Goal: Transaction & Acquisition: Purchase product/service

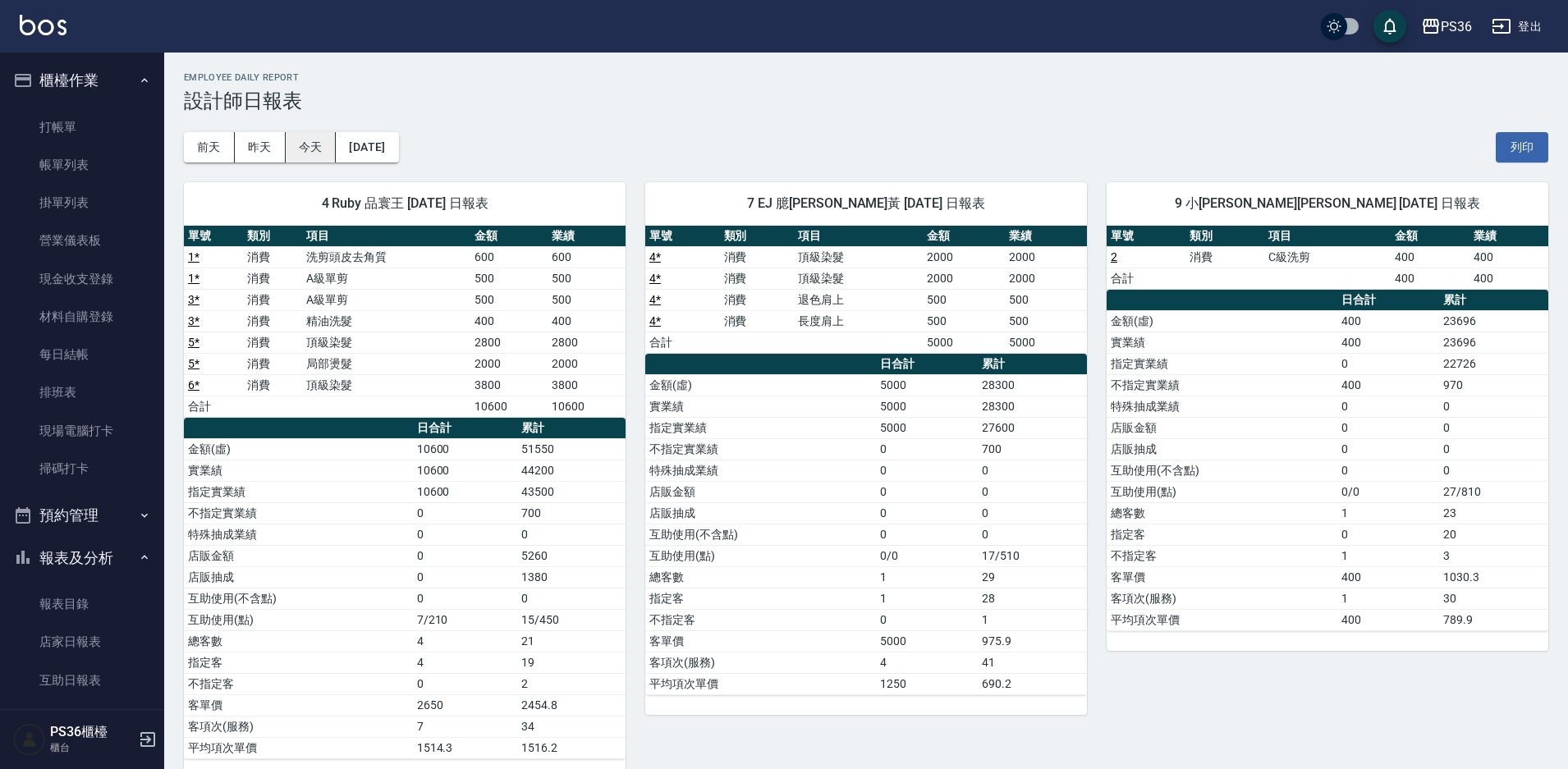
click at [287, 144] on button "今天" at bounding box center [311, 148] width 51 height 31
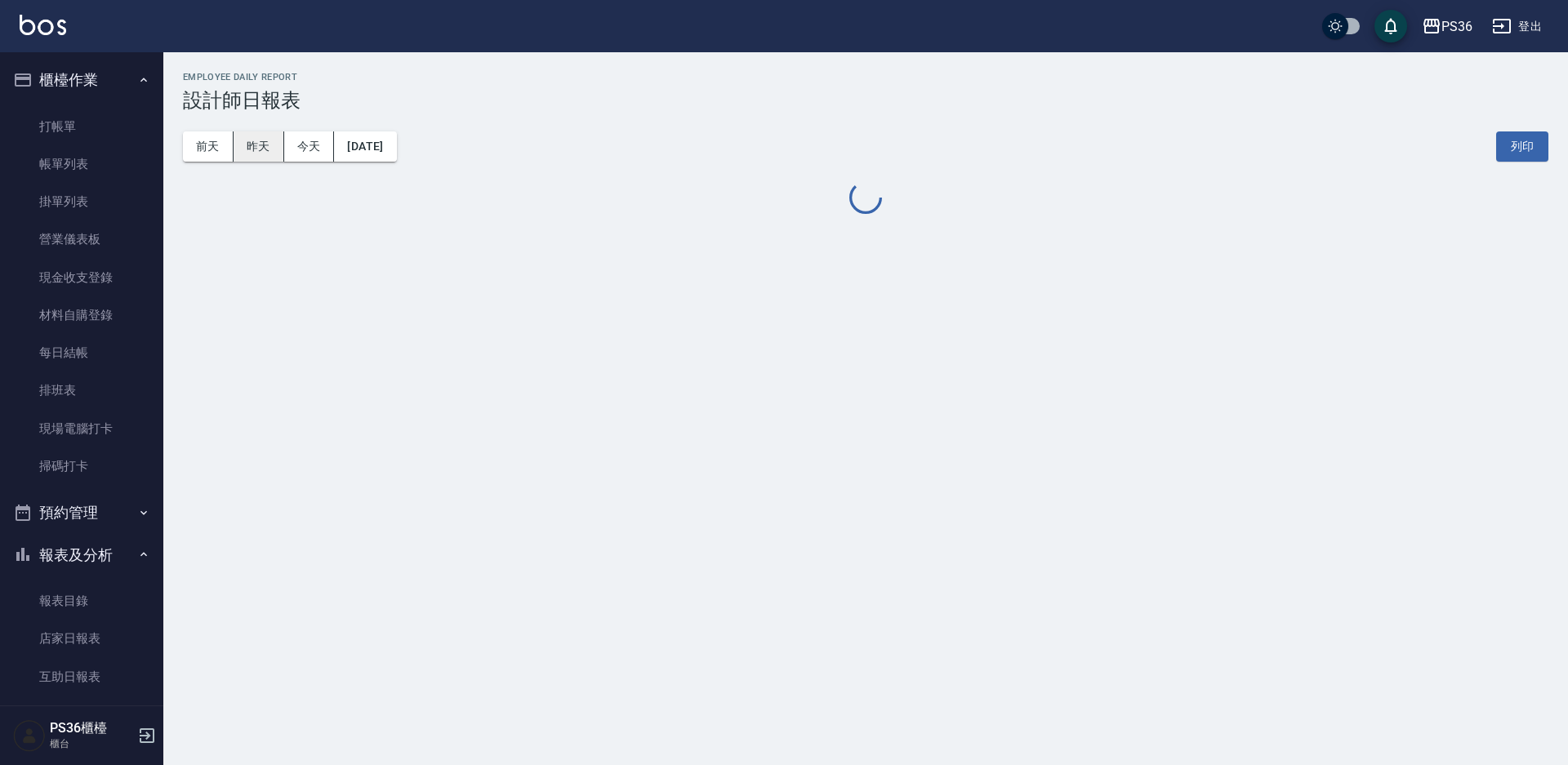
click at [263, 148] on button "昨天" at bounding box center [259, 147] width 51 height 31
click at [262, 149] on button "昨天" at bounding box center [259, 147] width 51 height 31
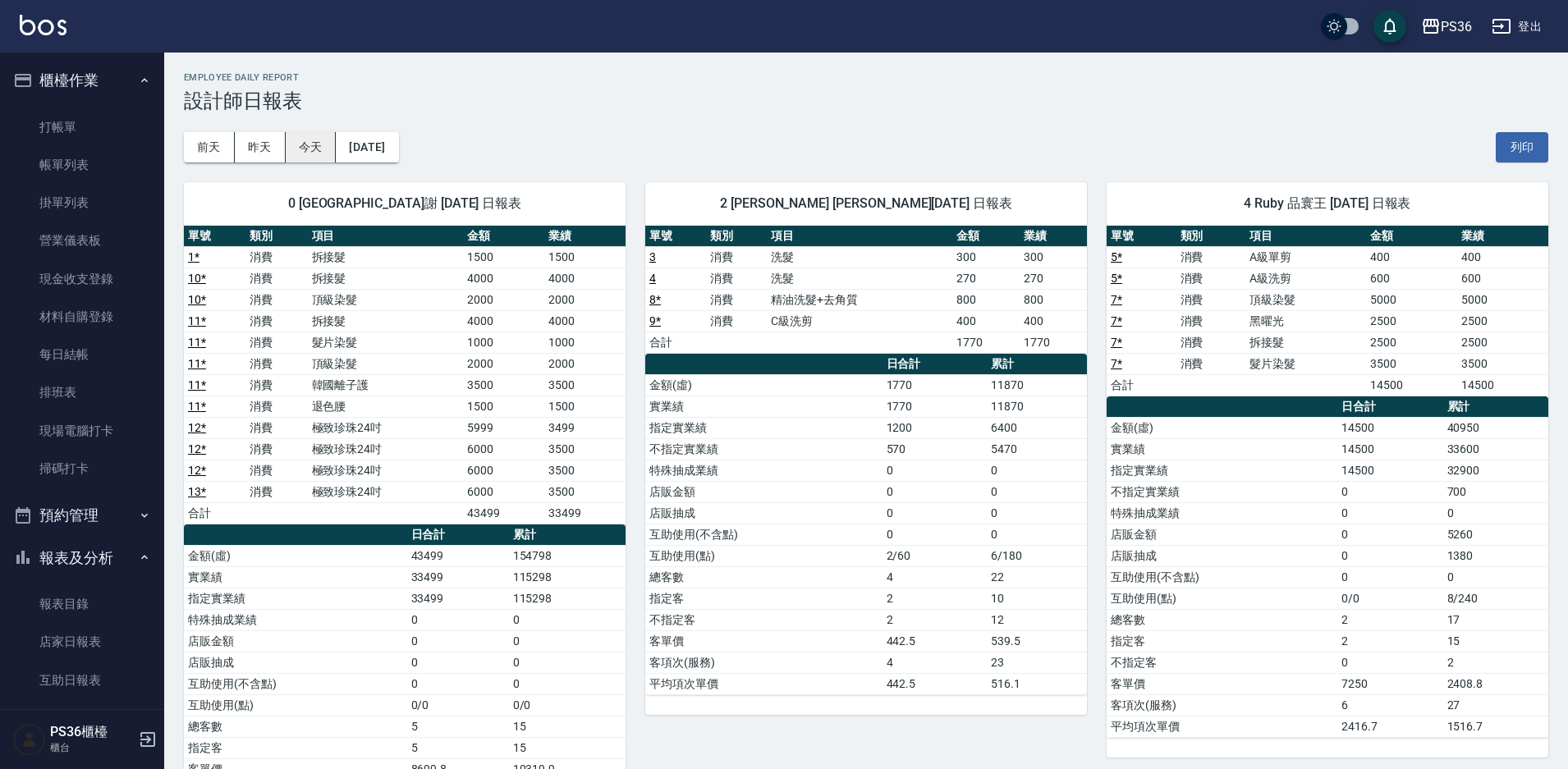
click at [323, 138] on button "今天" at bounding box center [311, 148] width 51 height 31
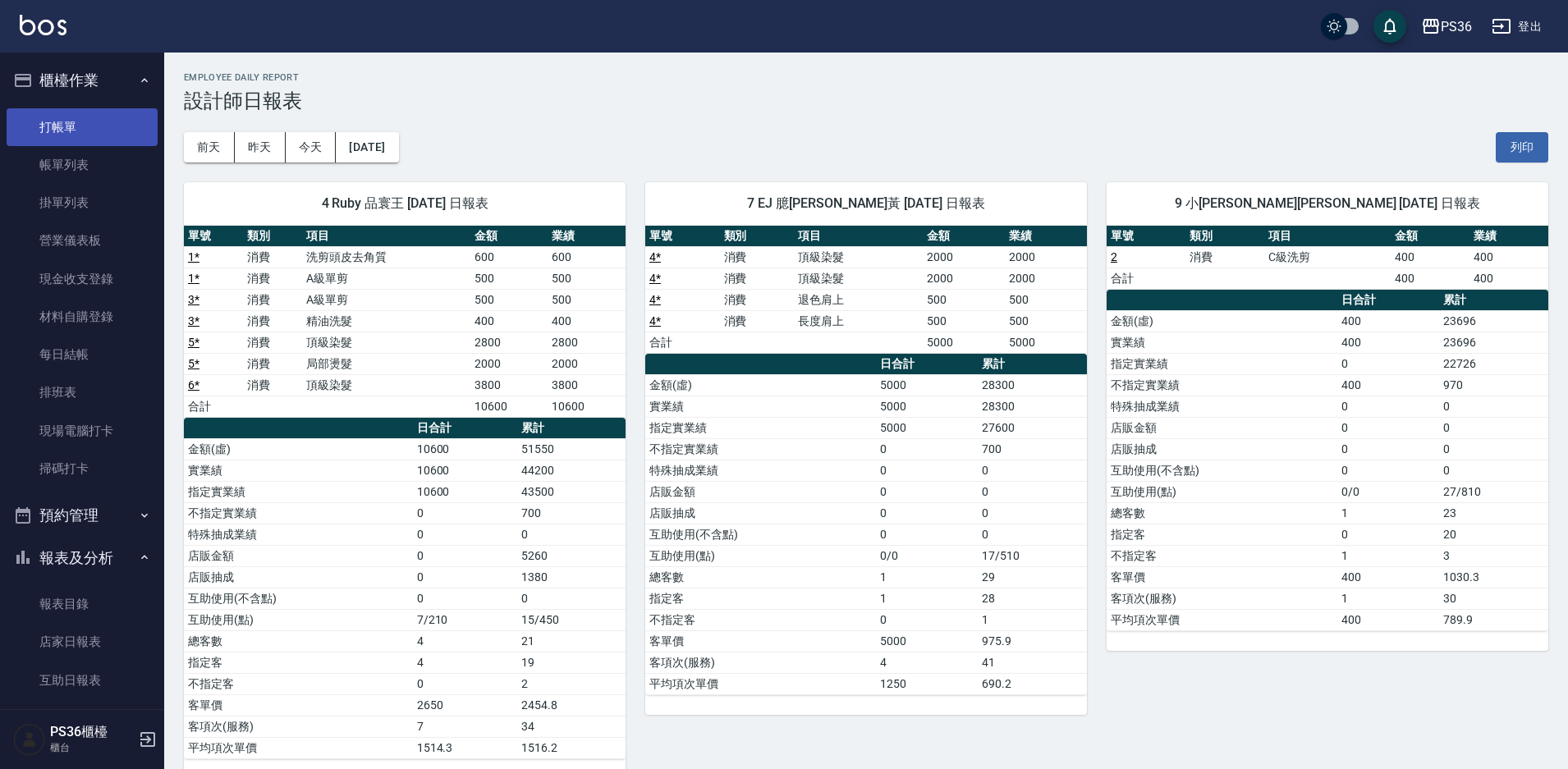
click at [96, 128] on link "打帳單" at bounding box center [82, 127] width 151 height 37
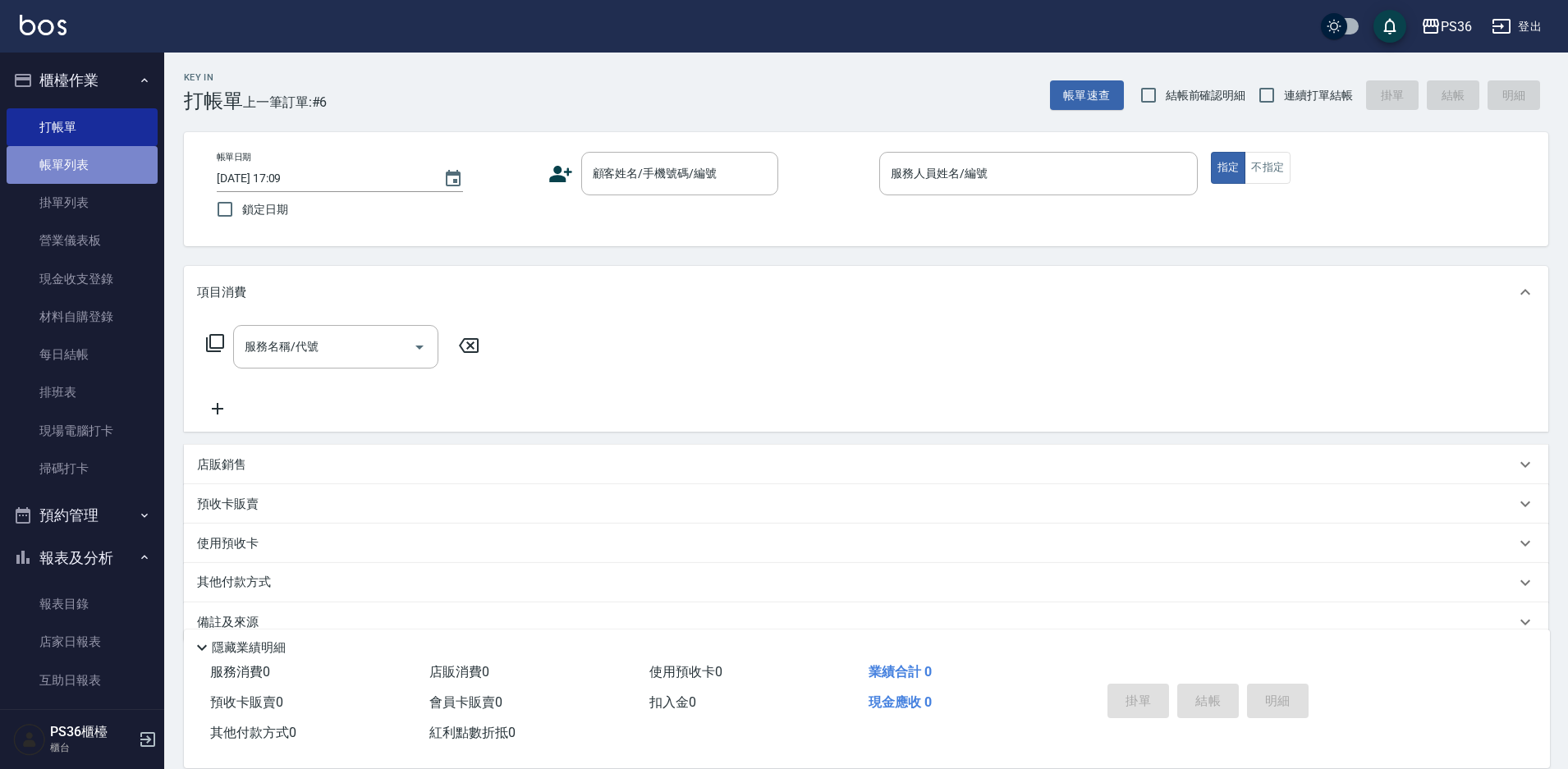
click at [103, 168] on link "帳單列表" at bounding box center [82, 164] width 151 height 37
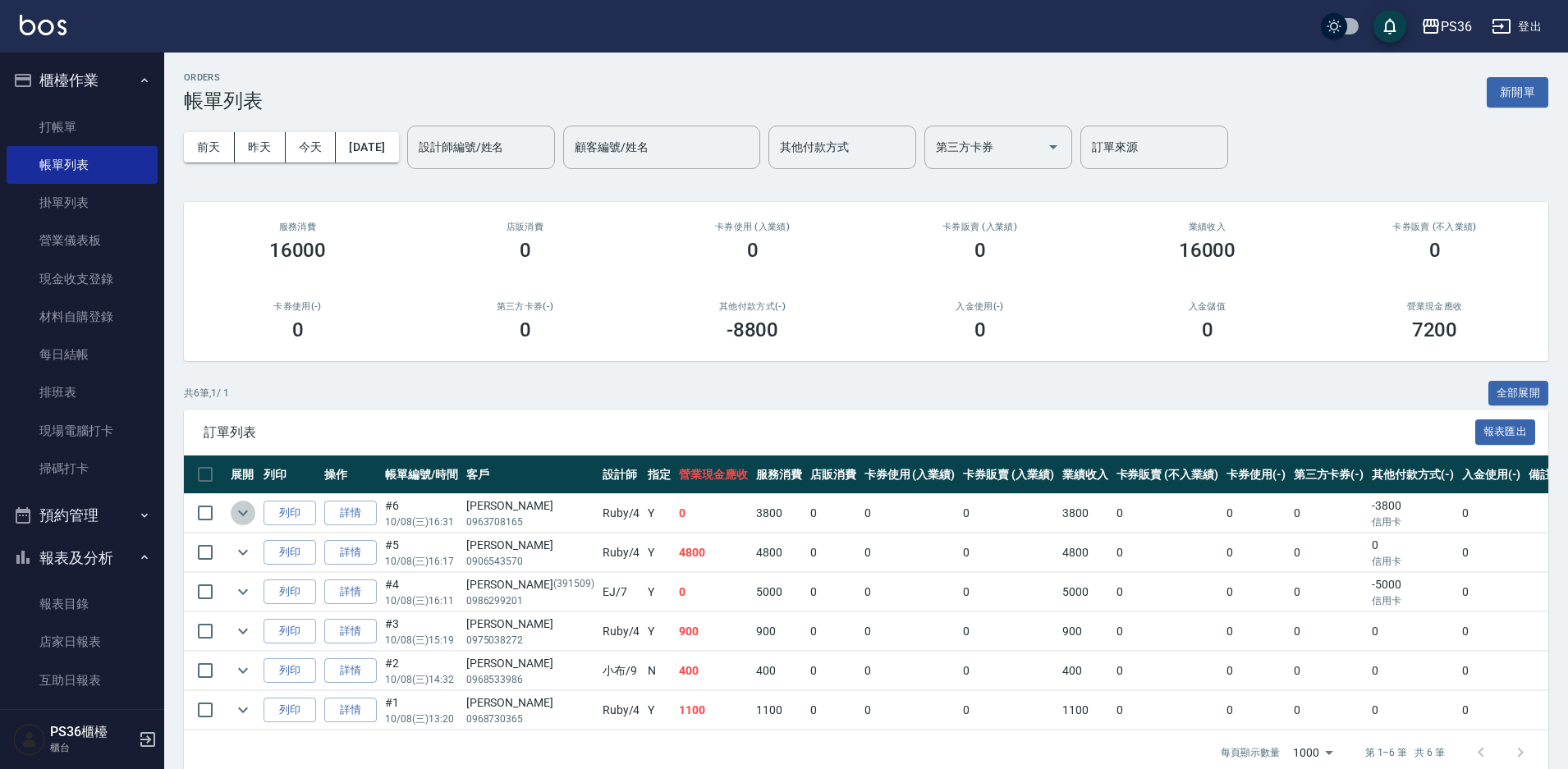
click at [245, 515] on icon "expand row" at bounding box center [243, 513] width 20 height 20
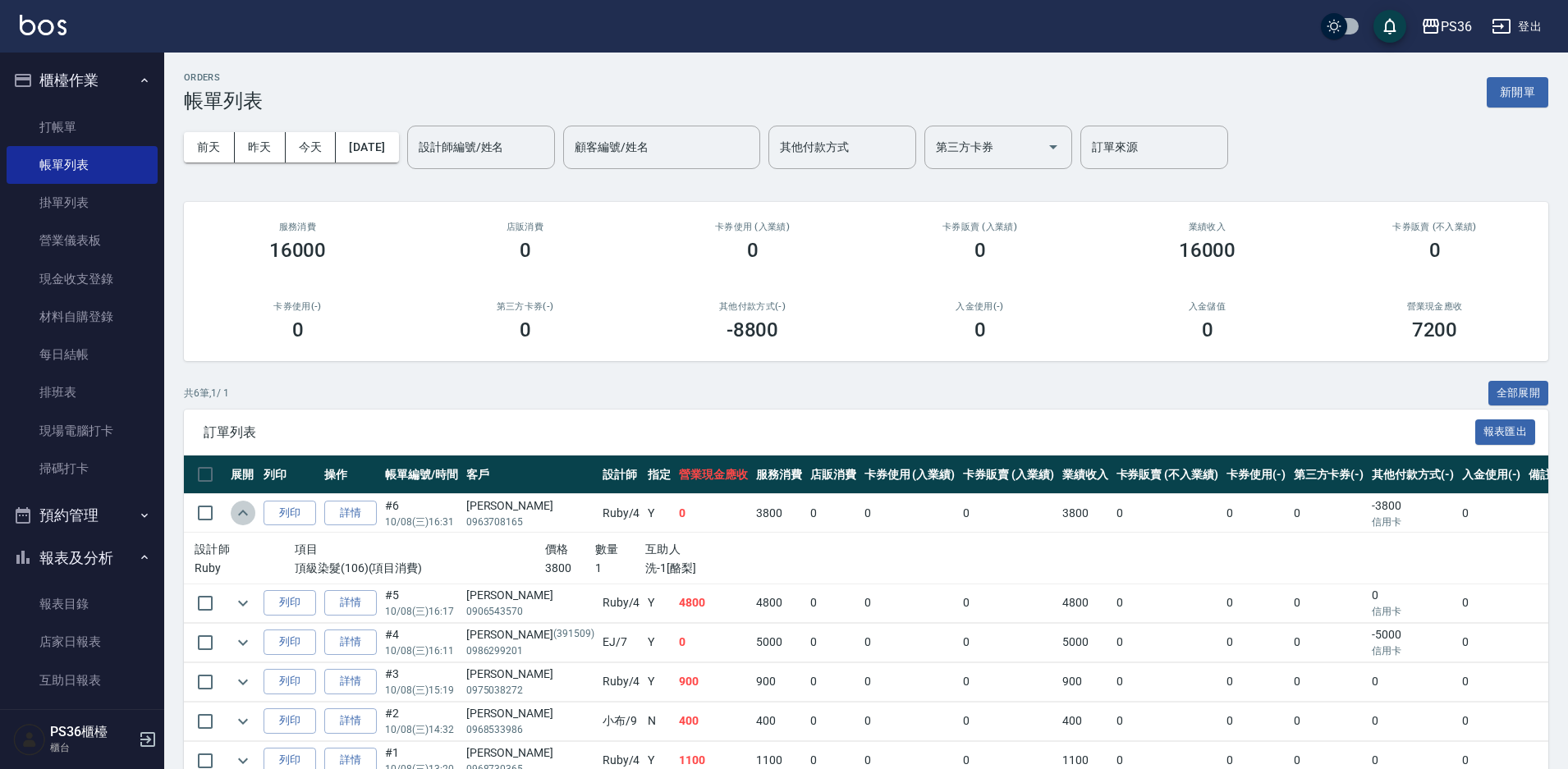
click at [245, 515] on icon "expand row" at bounding box center [243, 513] width 20 height 20
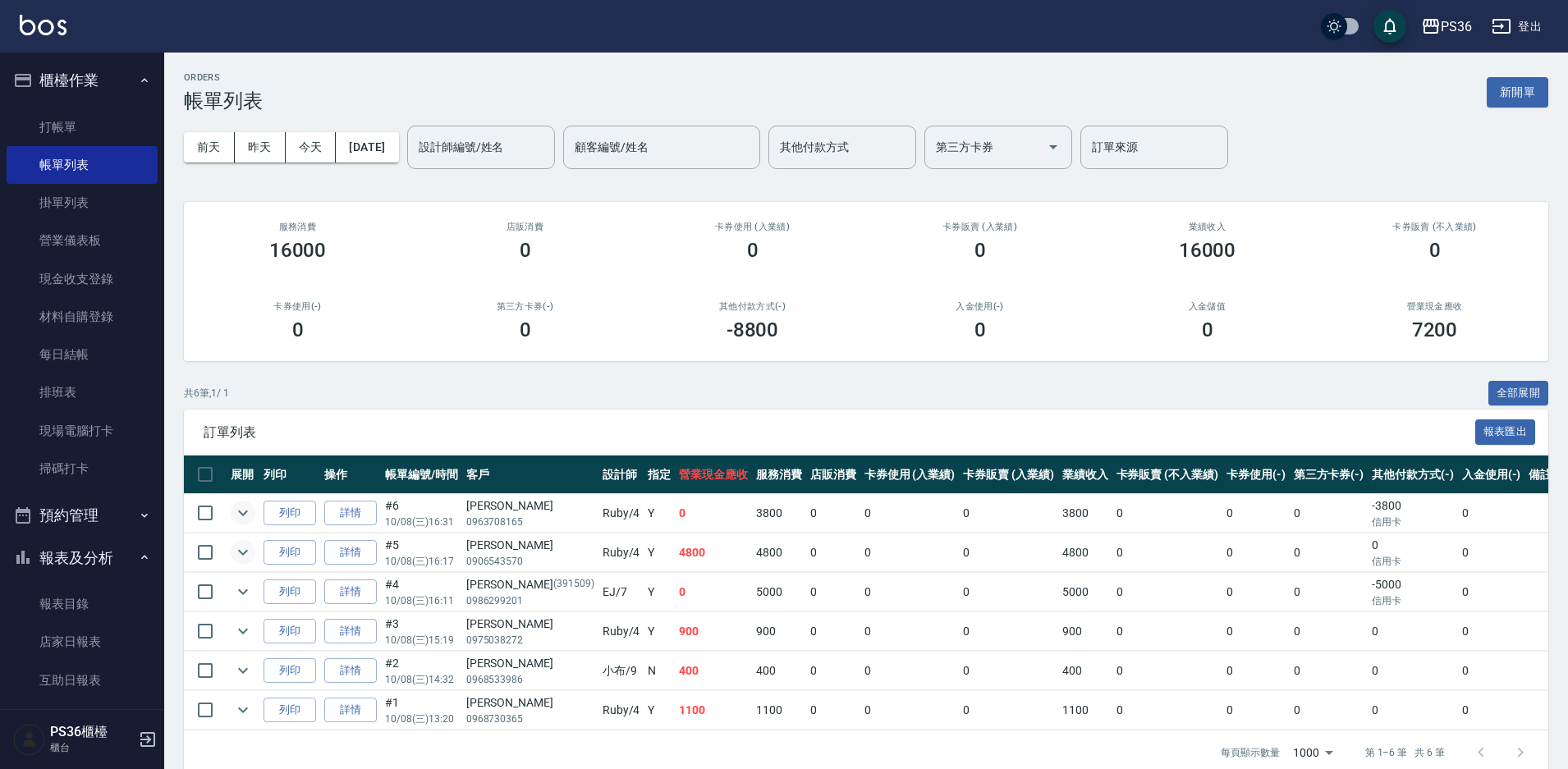
click at [240, 556] on icon "expand row" at bounding box center [243, 552] width 20 height 20
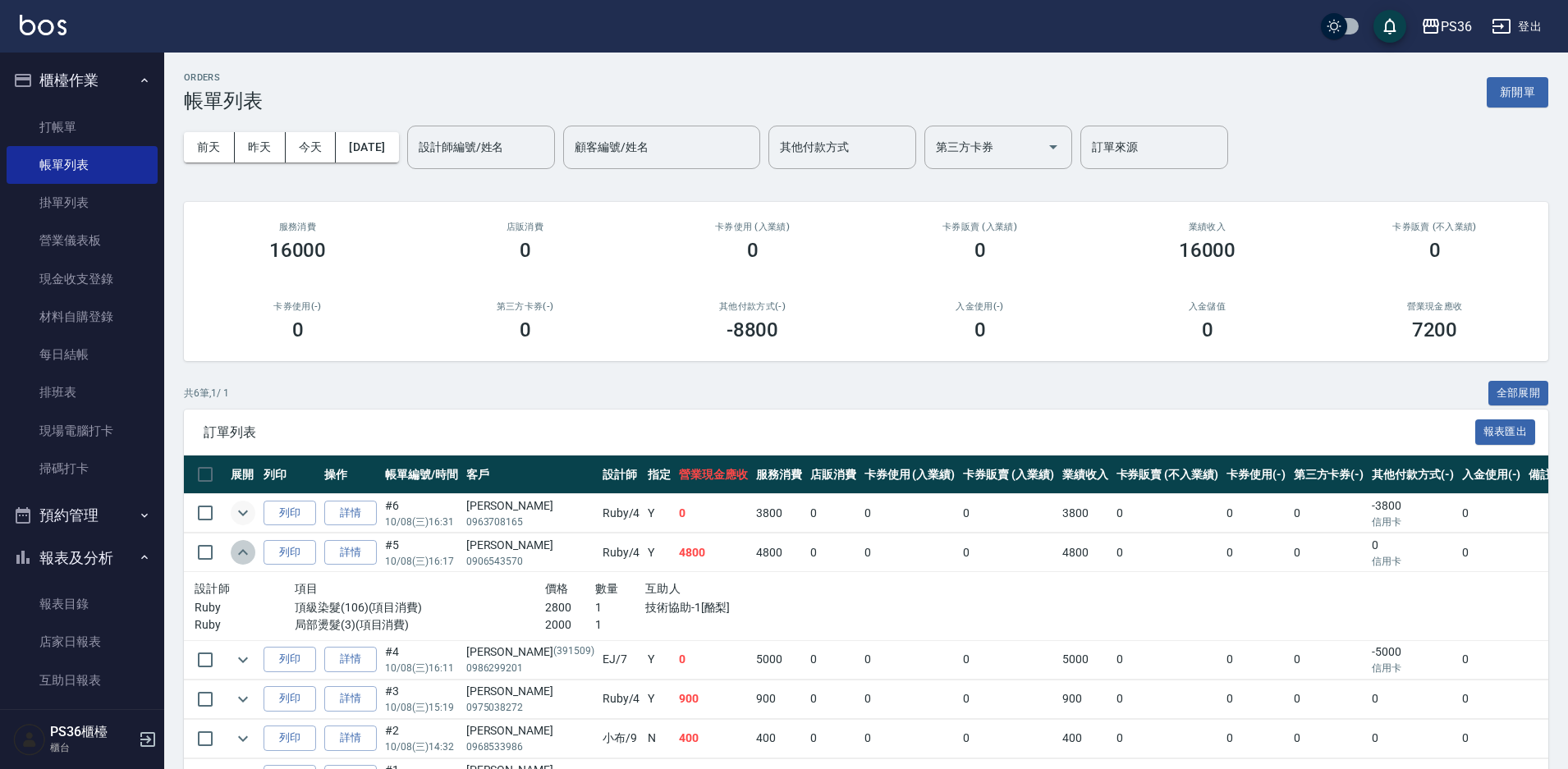
click at [238, 559] on icon "expand row" at bounding box center [243, 552] width 20 height 20
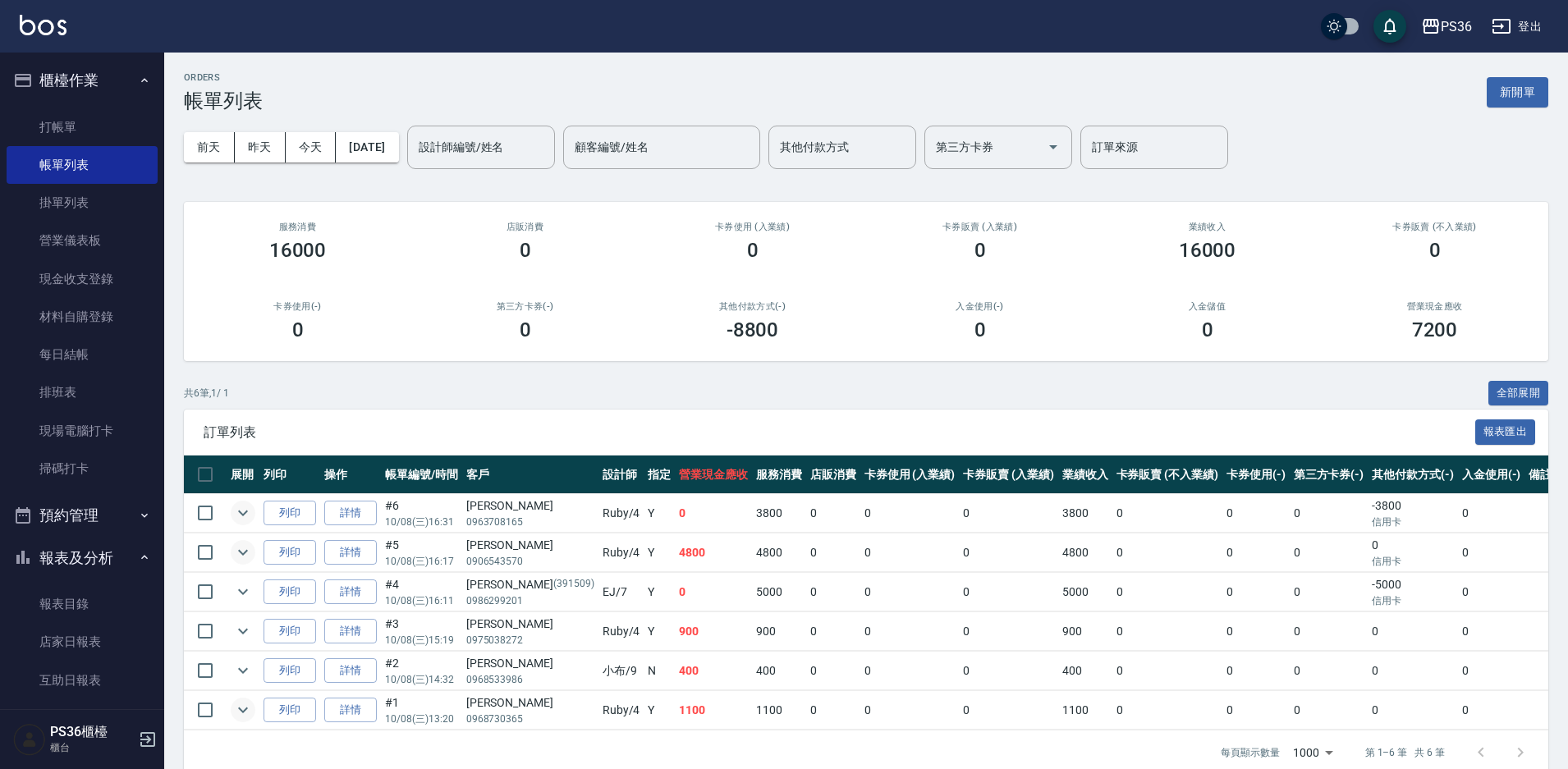
click at [242, 707] on icon "expand row" at bounding box center [243, 710] width 20 height 20
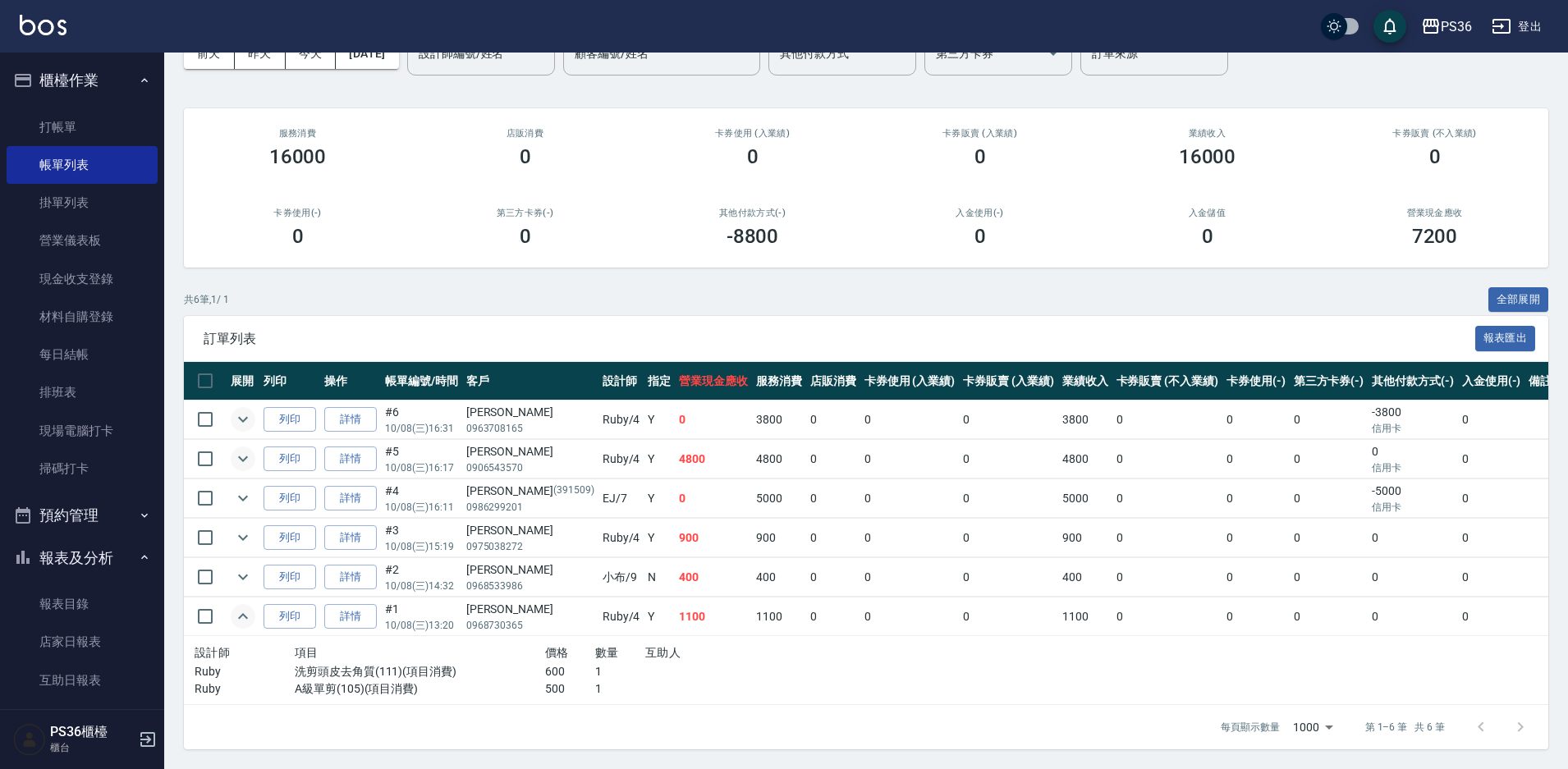
click at [246, 606] on icon "expand row" at bounding box center [243, 616] width 20 height 20
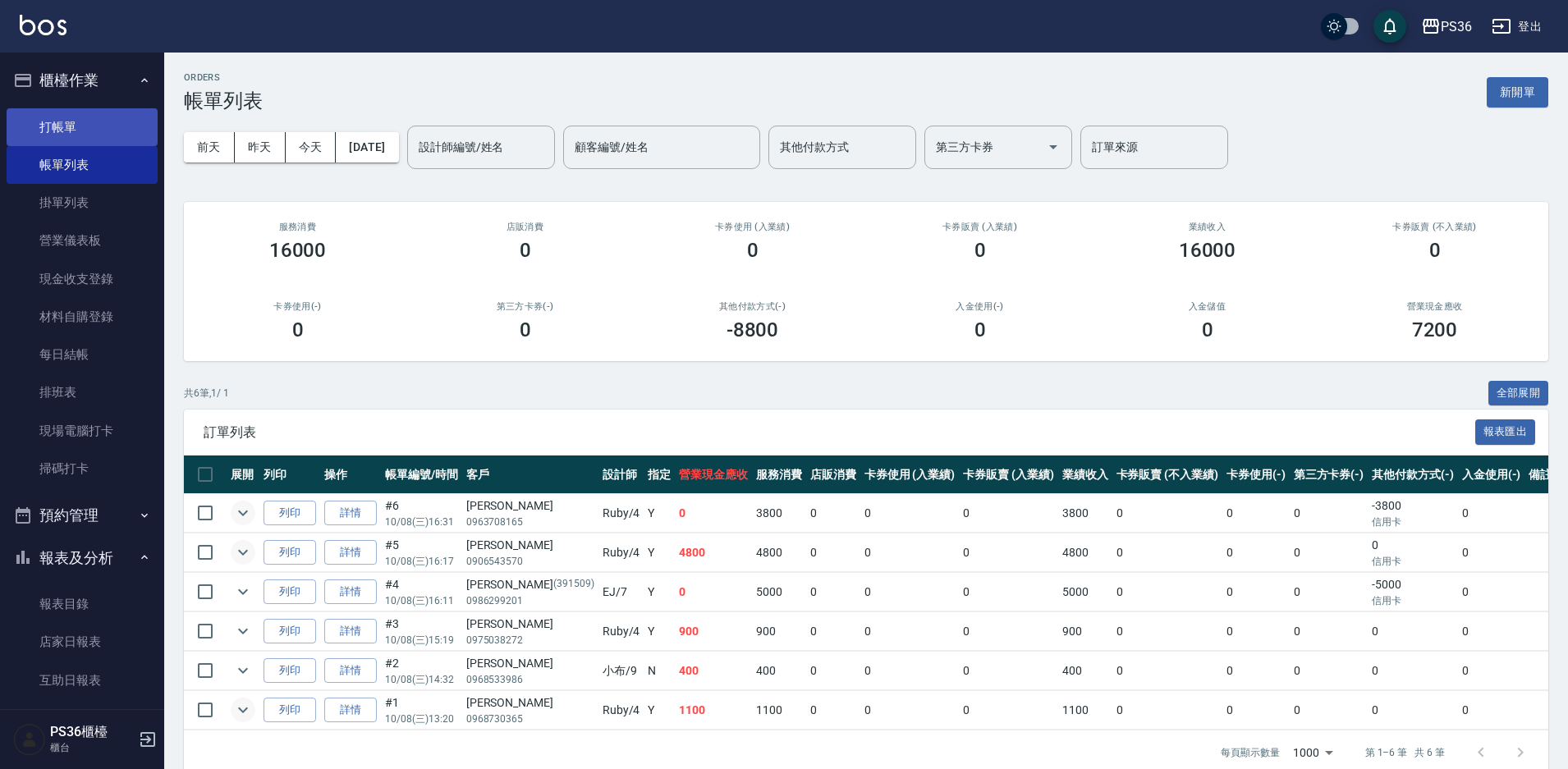
click at [75, 127] on link "打帳單" at bounding box center [82, 127] width 151 height 37
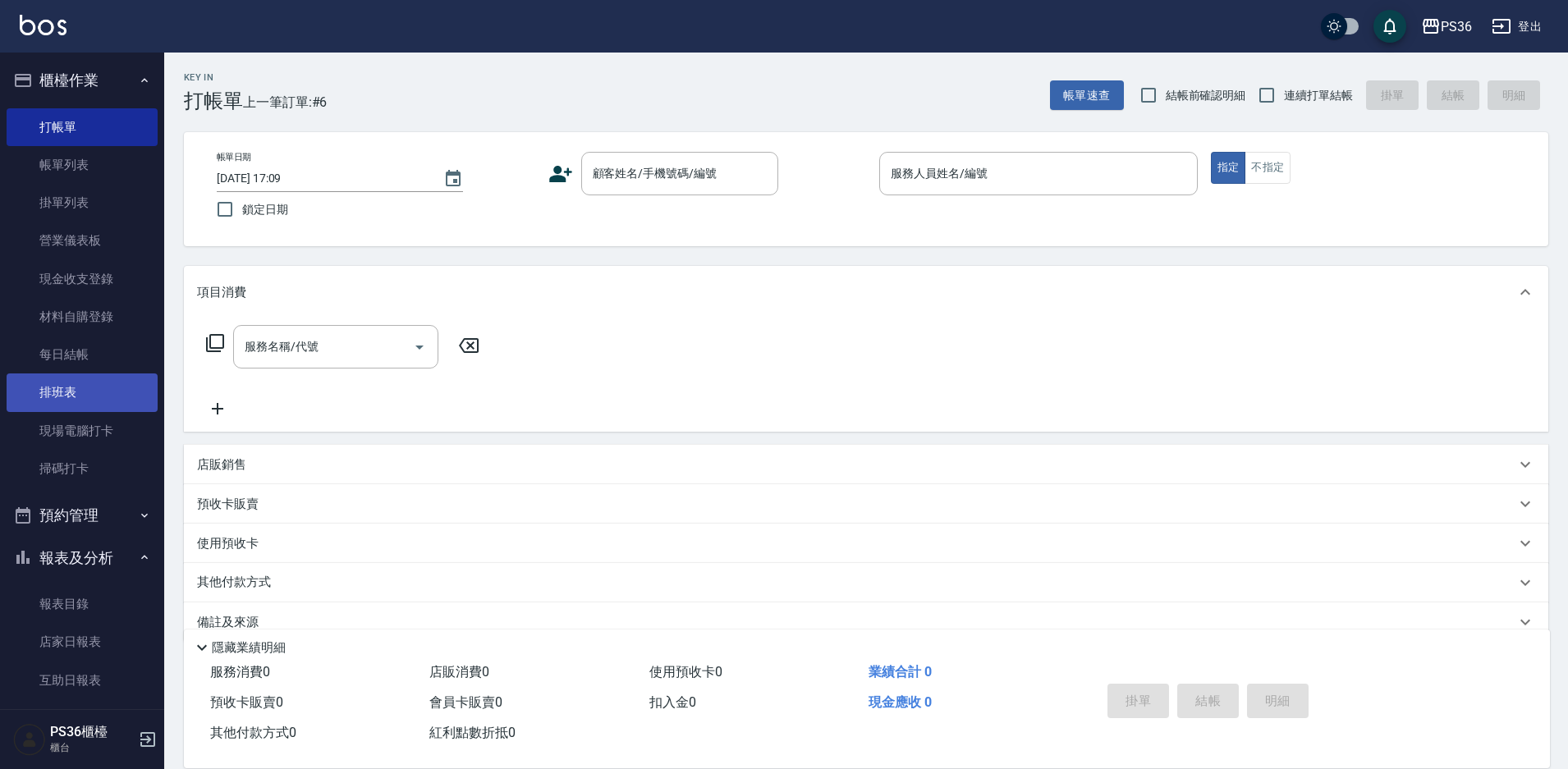
drag, startPoint x: 152, startPoint y: 234, endPoint x: 60, endPoint y: 398, distance: 188.0
click at [60, 398] on link "排班表" at bounding box center [82, 391] width 151 height 37
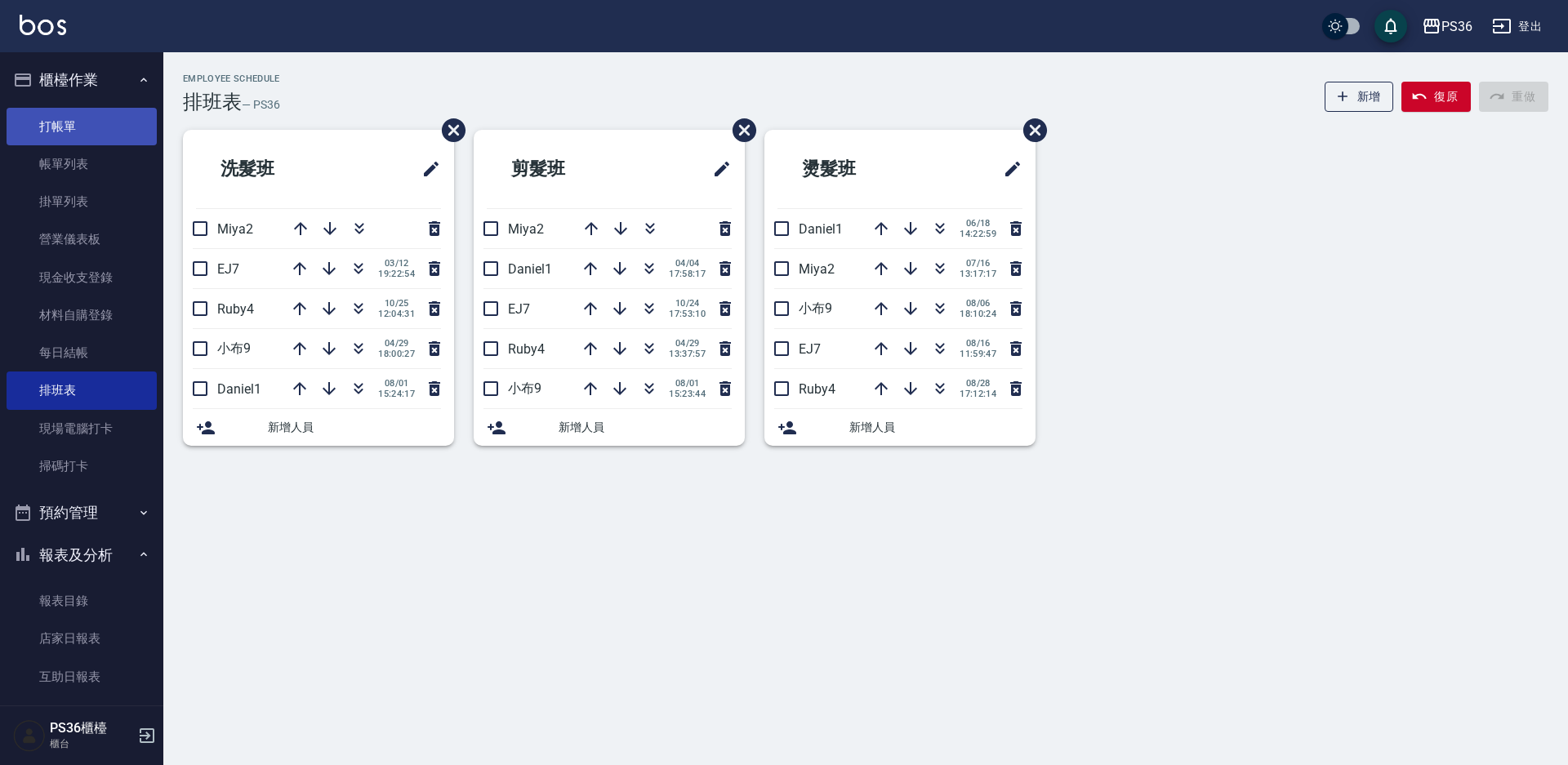
click at [82, 131] on link "打帳單" at bounding box center [81, 126] width 150 height 37
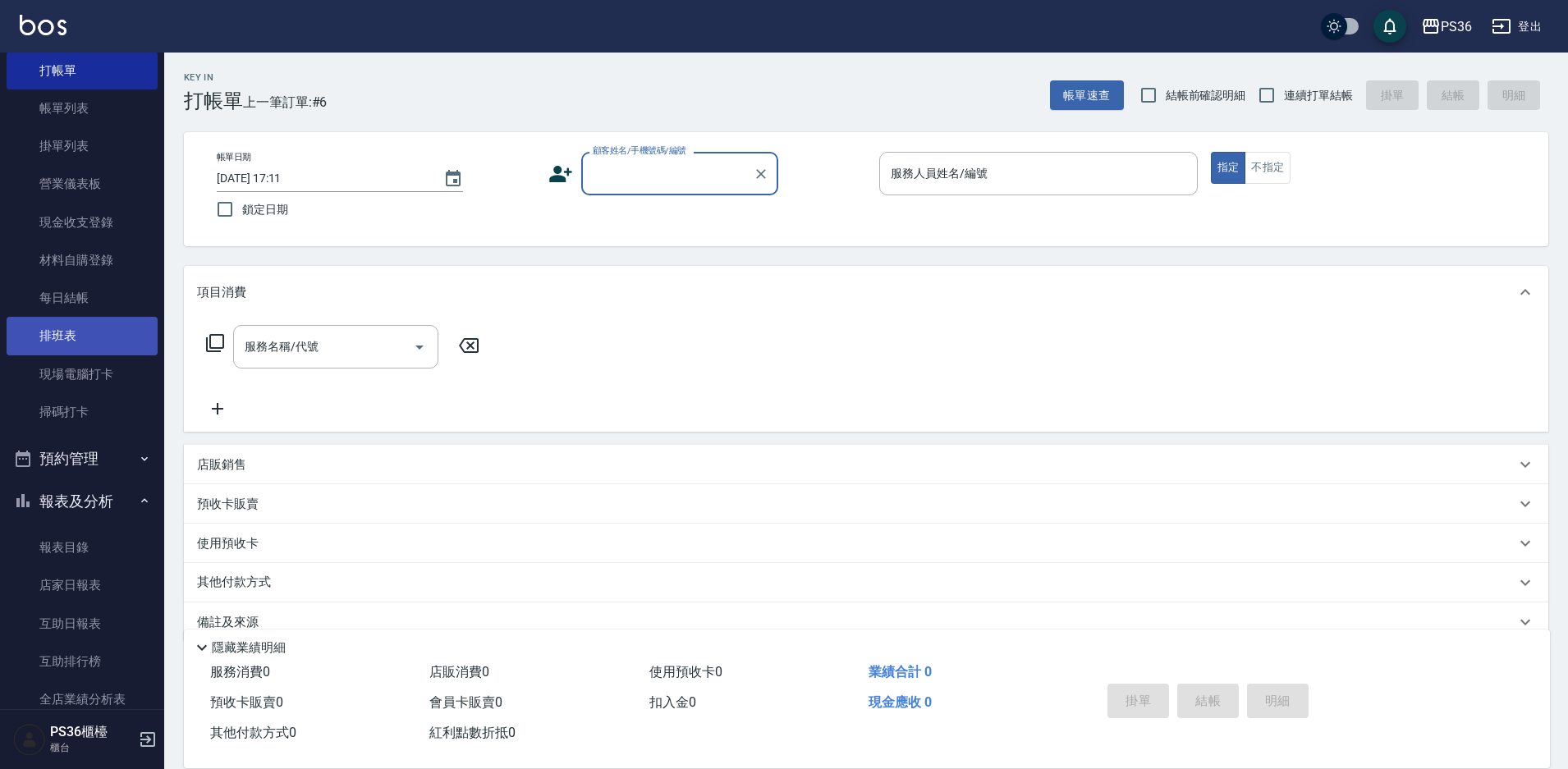
scroll to position [328, 0]
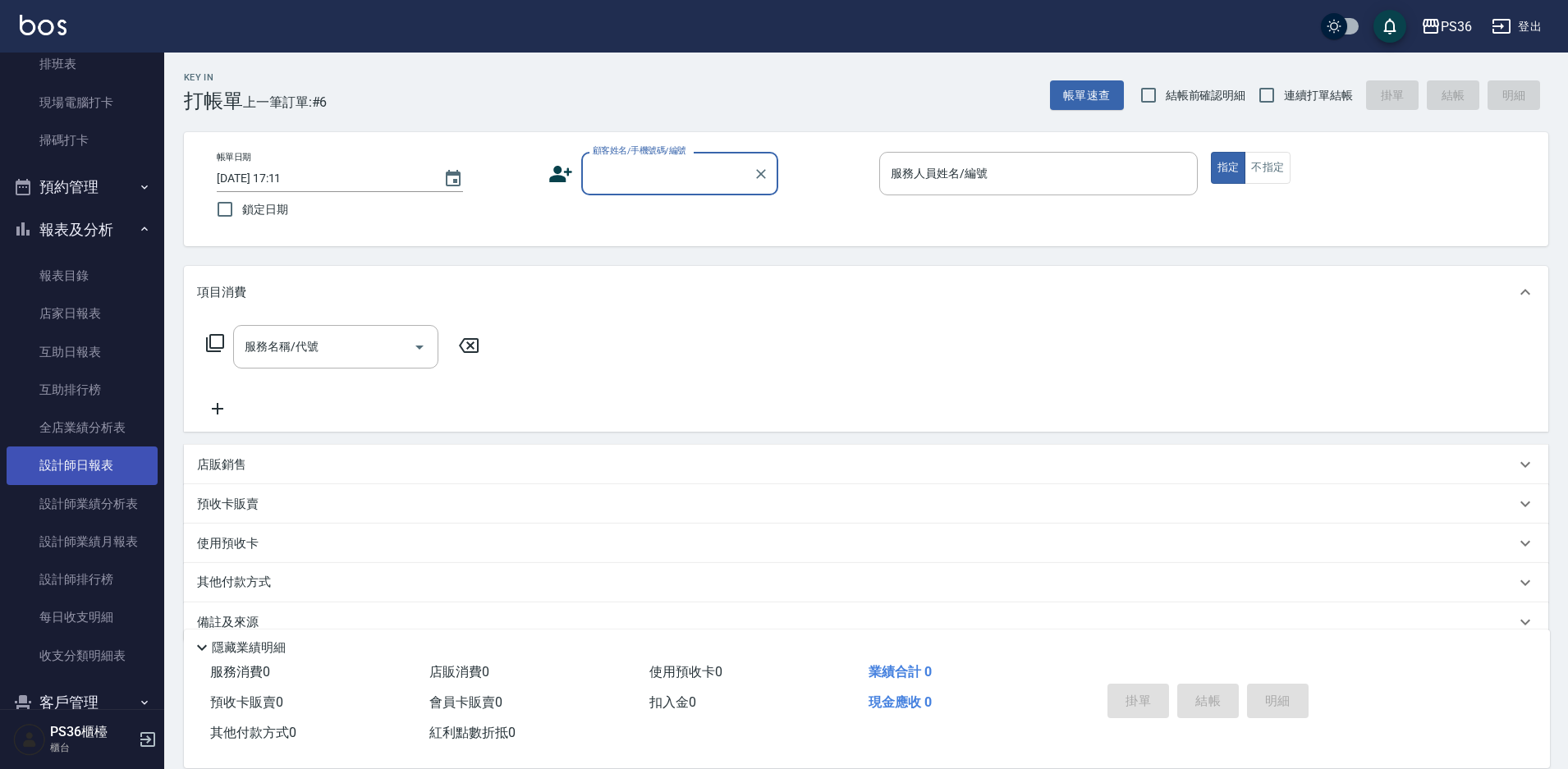
click at [111, 454] on link "設計師日報表" at bounding box center [82, 465] width 151 height 37
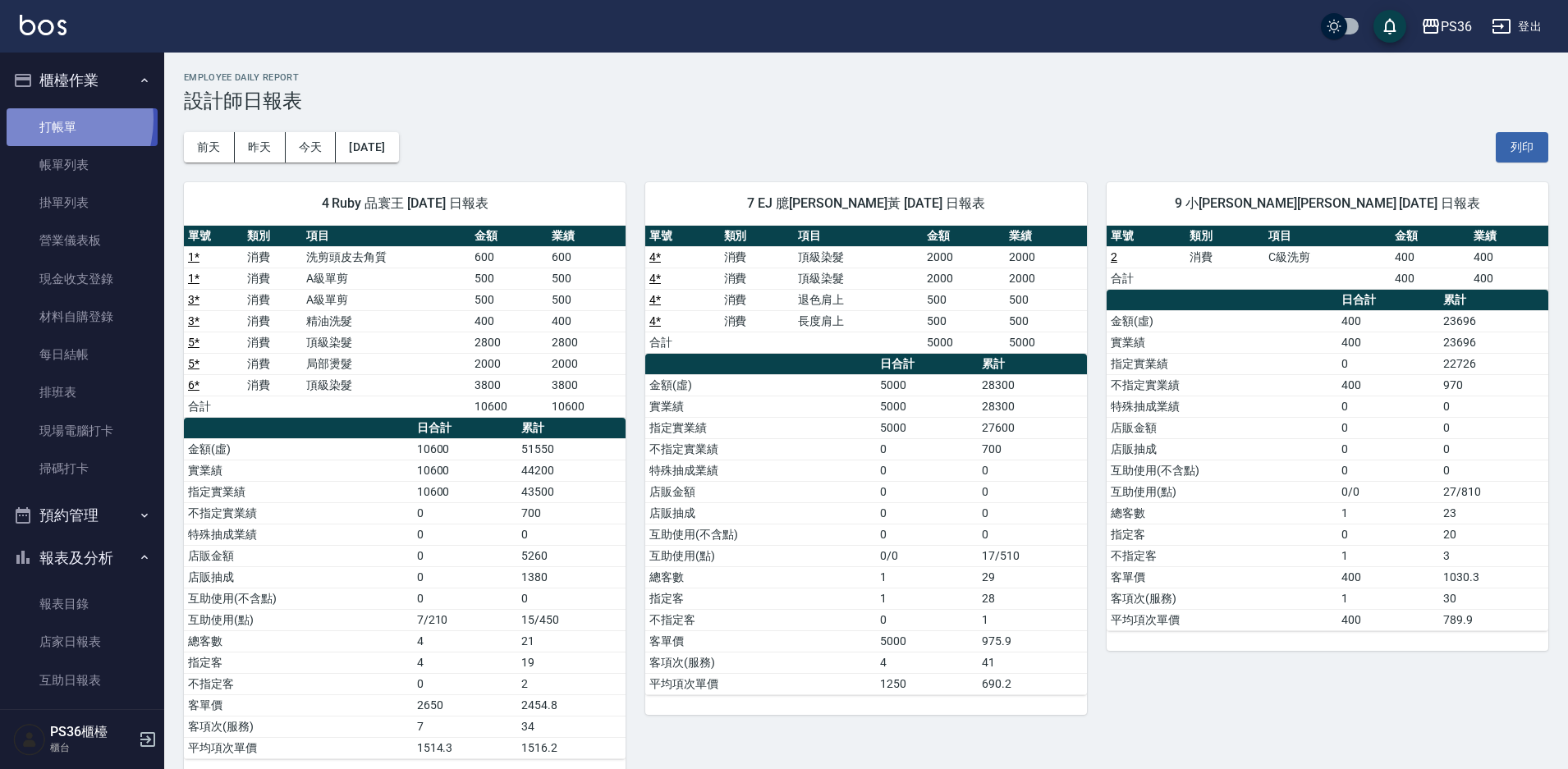
click at [38, 119] on link "打帳單" at bounding box center [82, 127] width 151 height 37
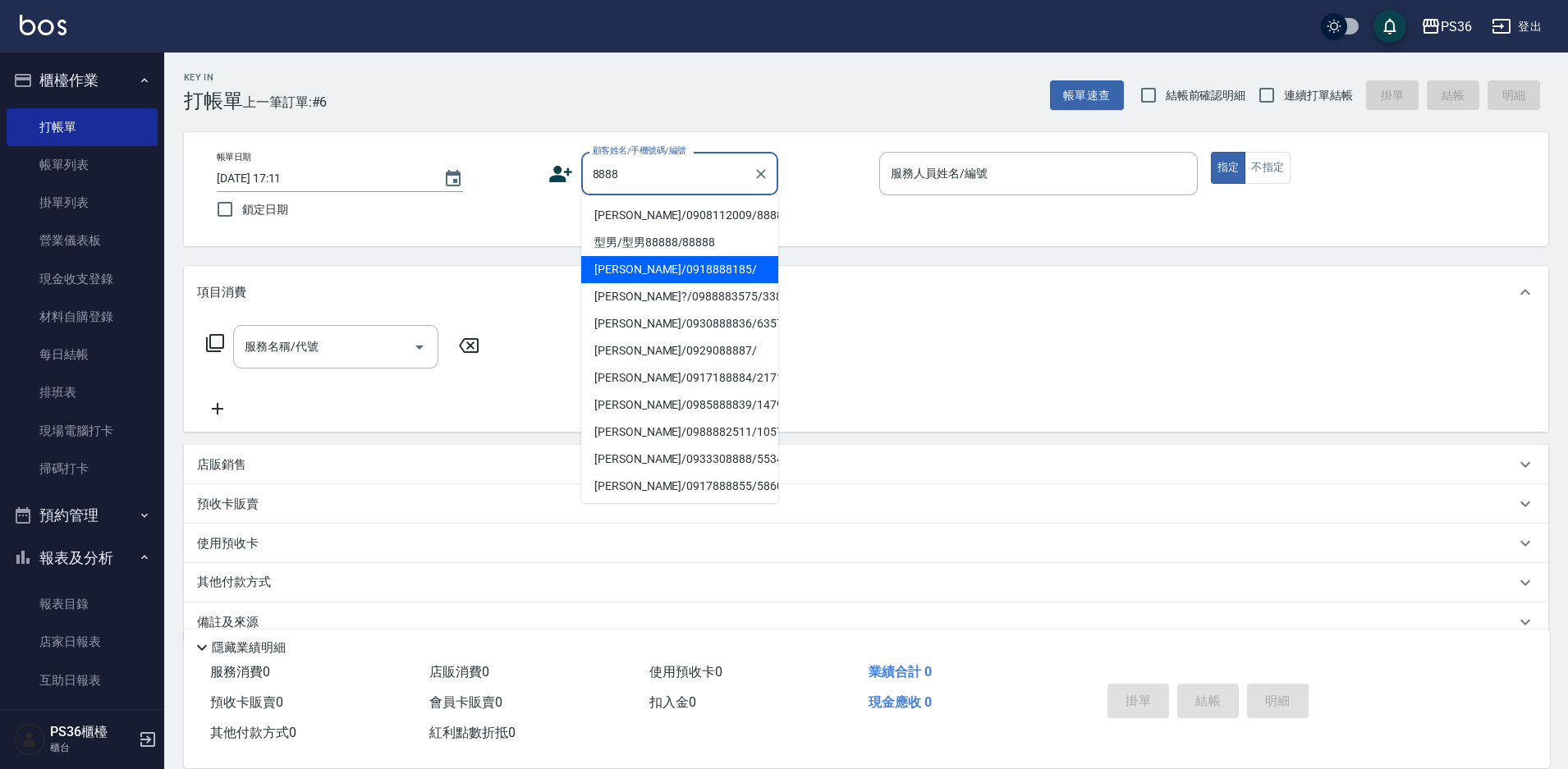
click at [698, 252] on li "型男/型男88888/88888" at bounding box center [679, 243] width 197 height 27
type input "型男/型男88888/88888"
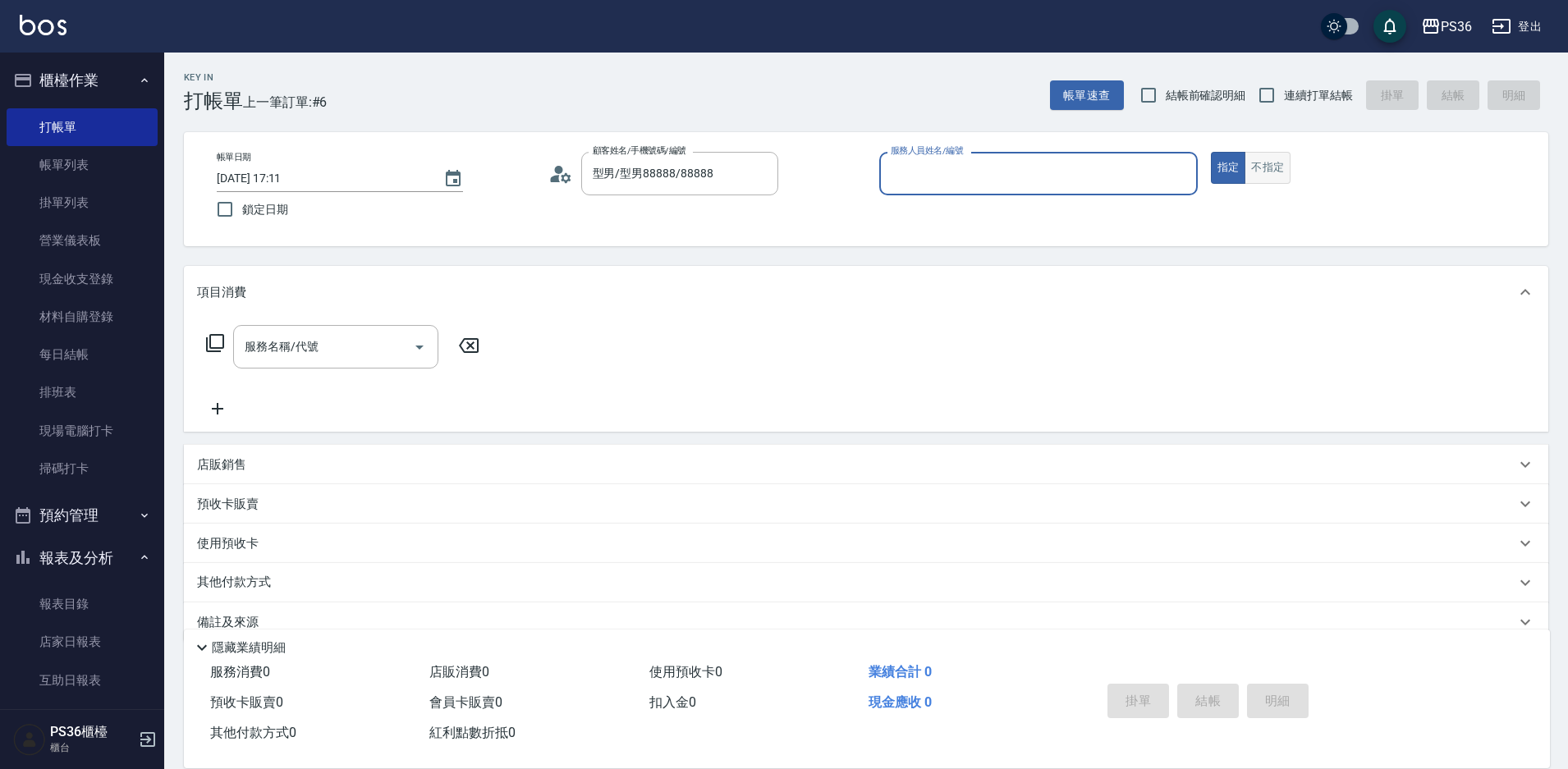
click at [1265, 181] on button "不指定" at bounding box center [1267, 167] width 46 height 32
type button "false"
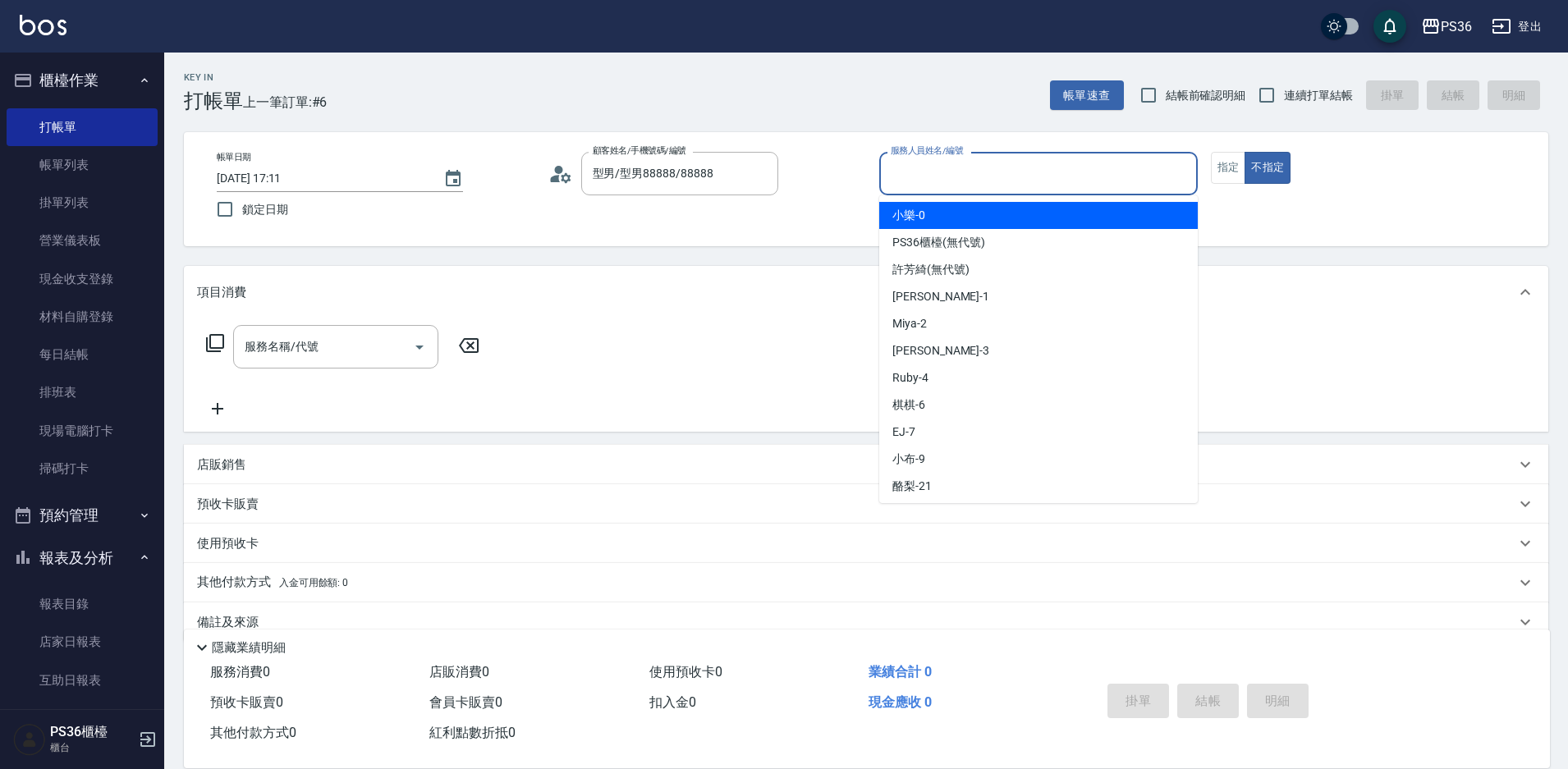
click at [1028, 159] on input "服務人員姓名/編號" at bounding box center [1038, 174] width 304 height 29
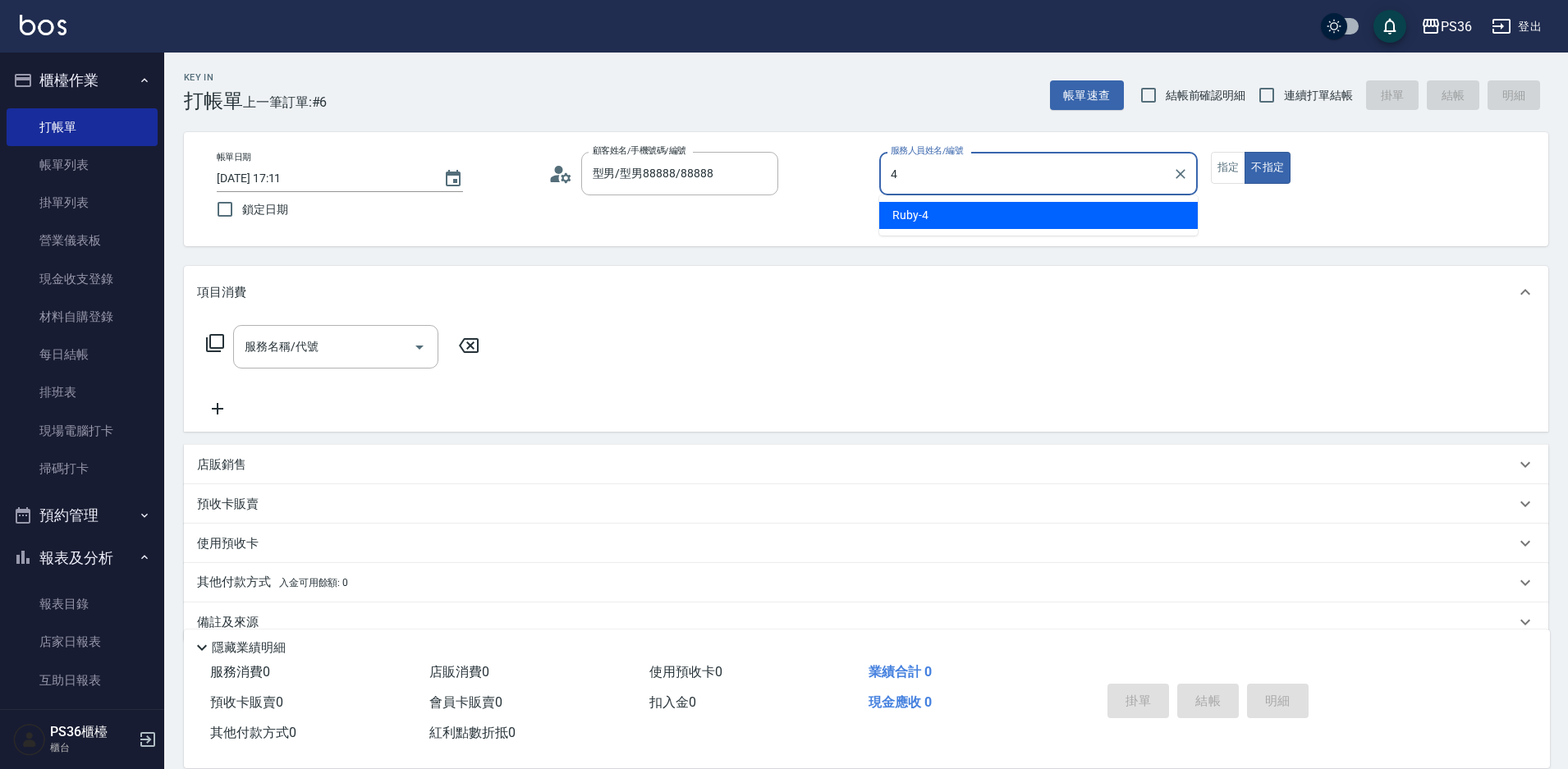
type input "Ruby-4"
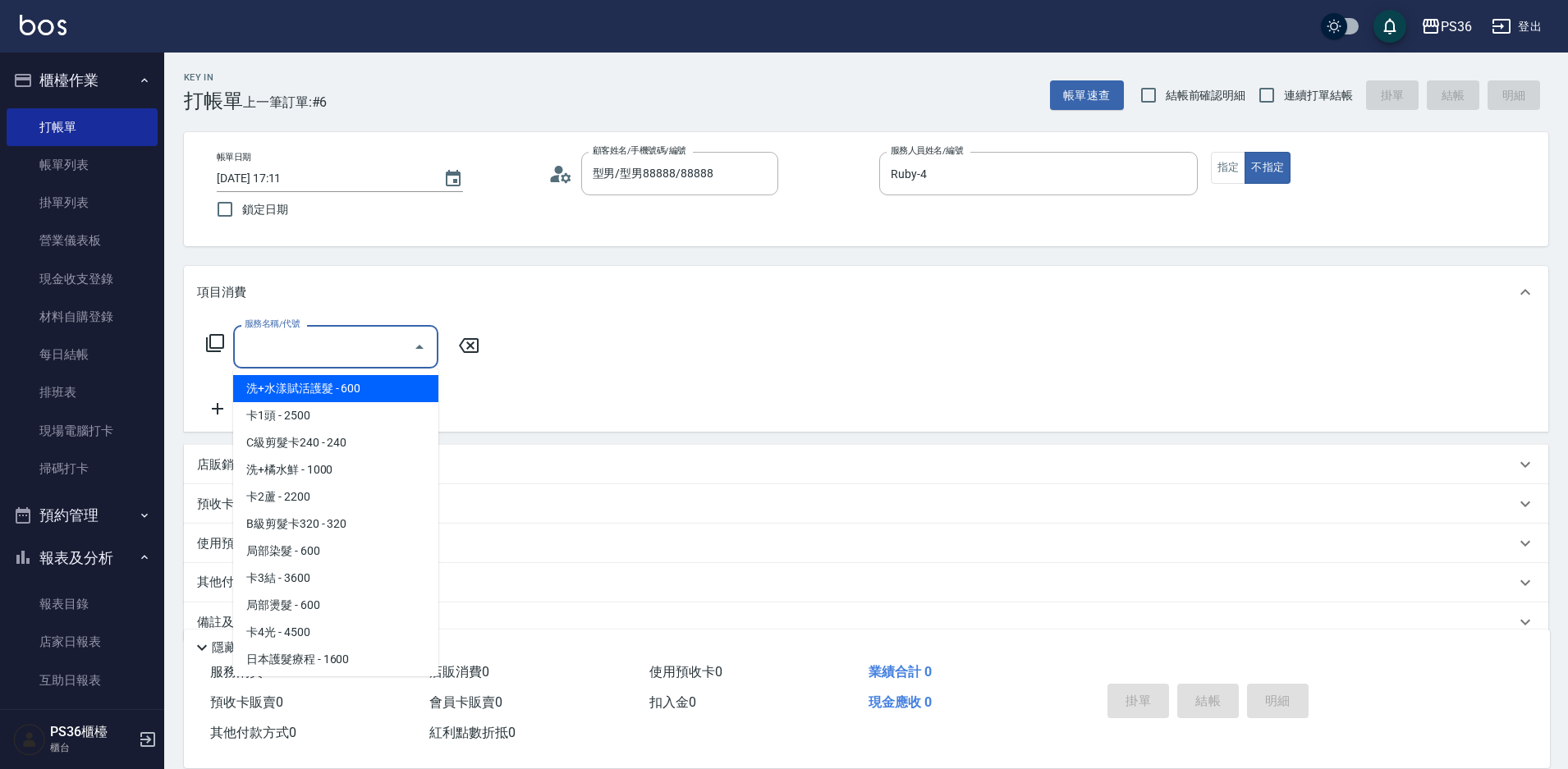
click at [304, 346] on input "服務名稱/代號" at bounding box center [323, 347] width 166 height 29
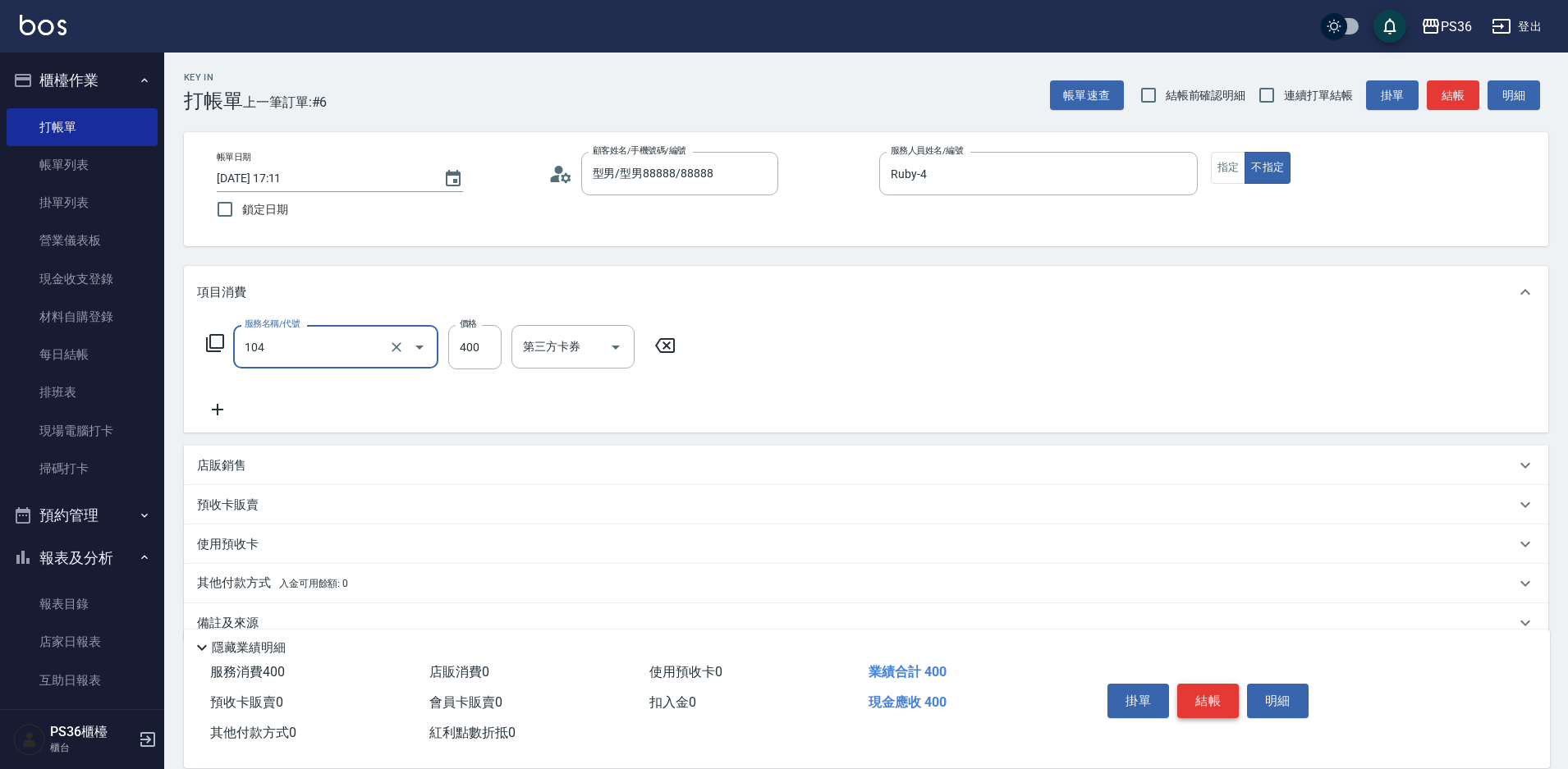
type input "B級單剪(104)"
click at [1217, 695] on button "結帳" at bounding box center [1207, 701] width 61 height 35
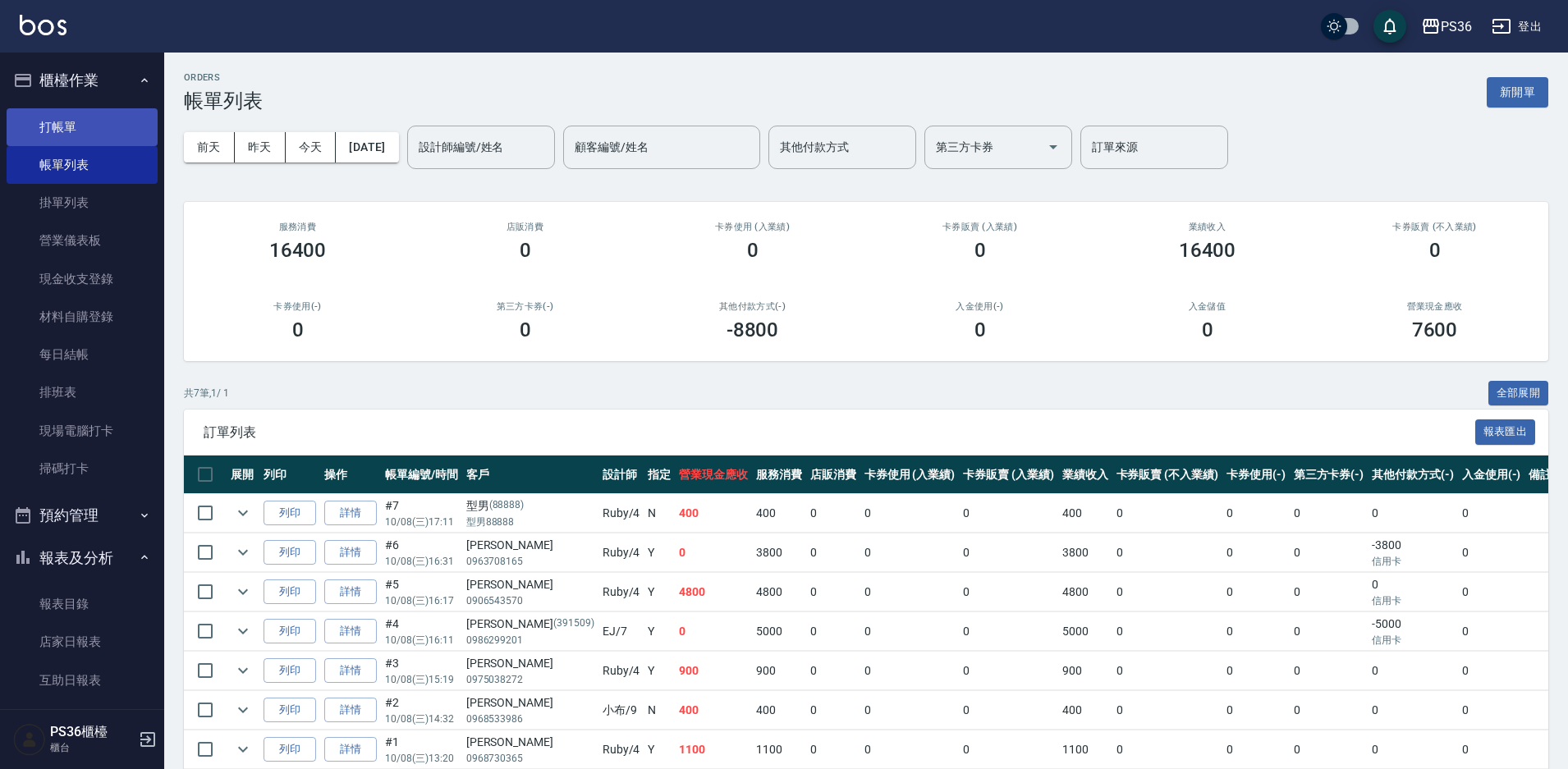
click at [12, 127] on link "打帳單" at bounding box center [82, 127] width 151 height 37
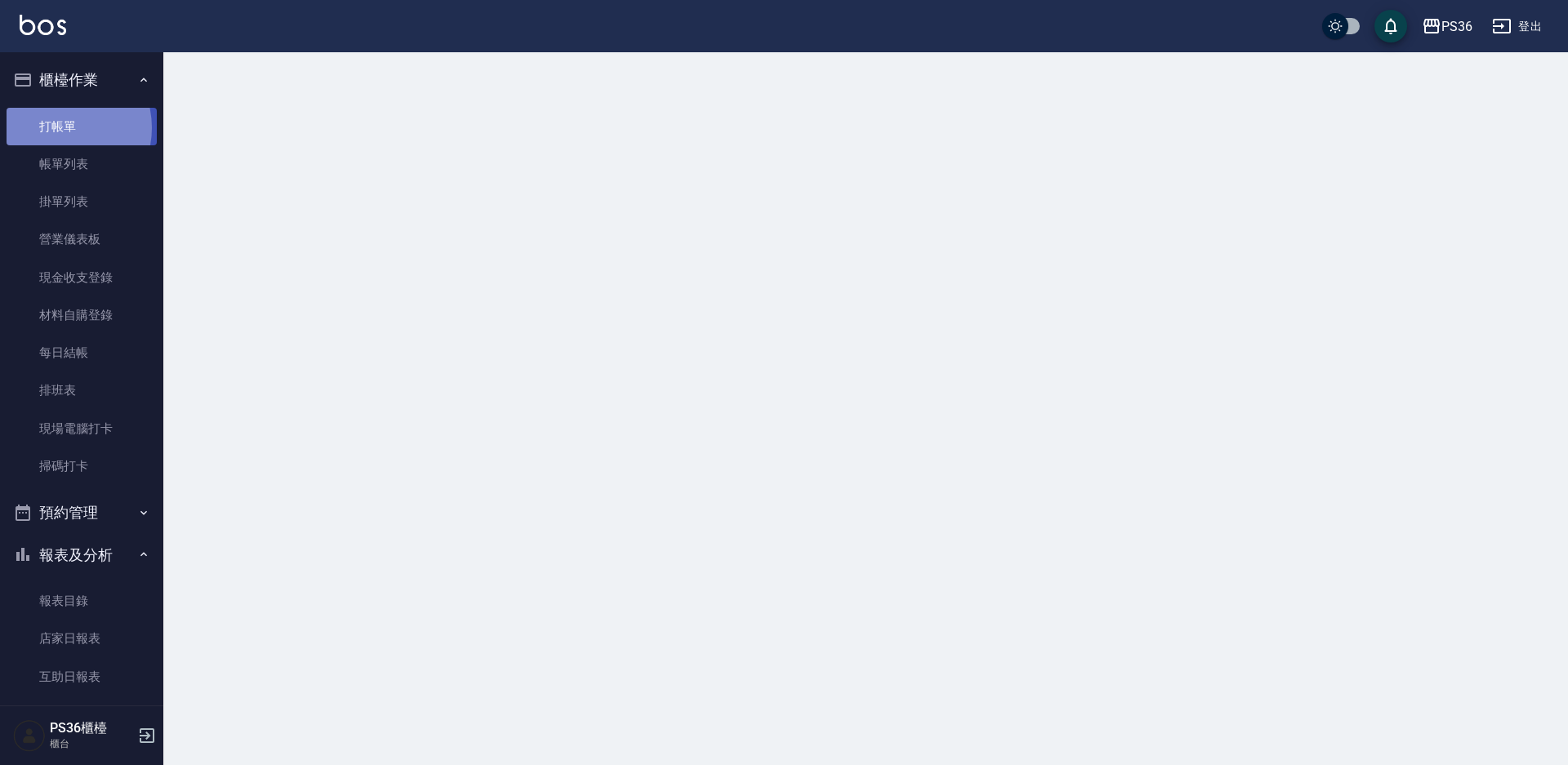
click at [54, 128] on link "打帳單" at bounding box center [81, 126] width 150 height 37
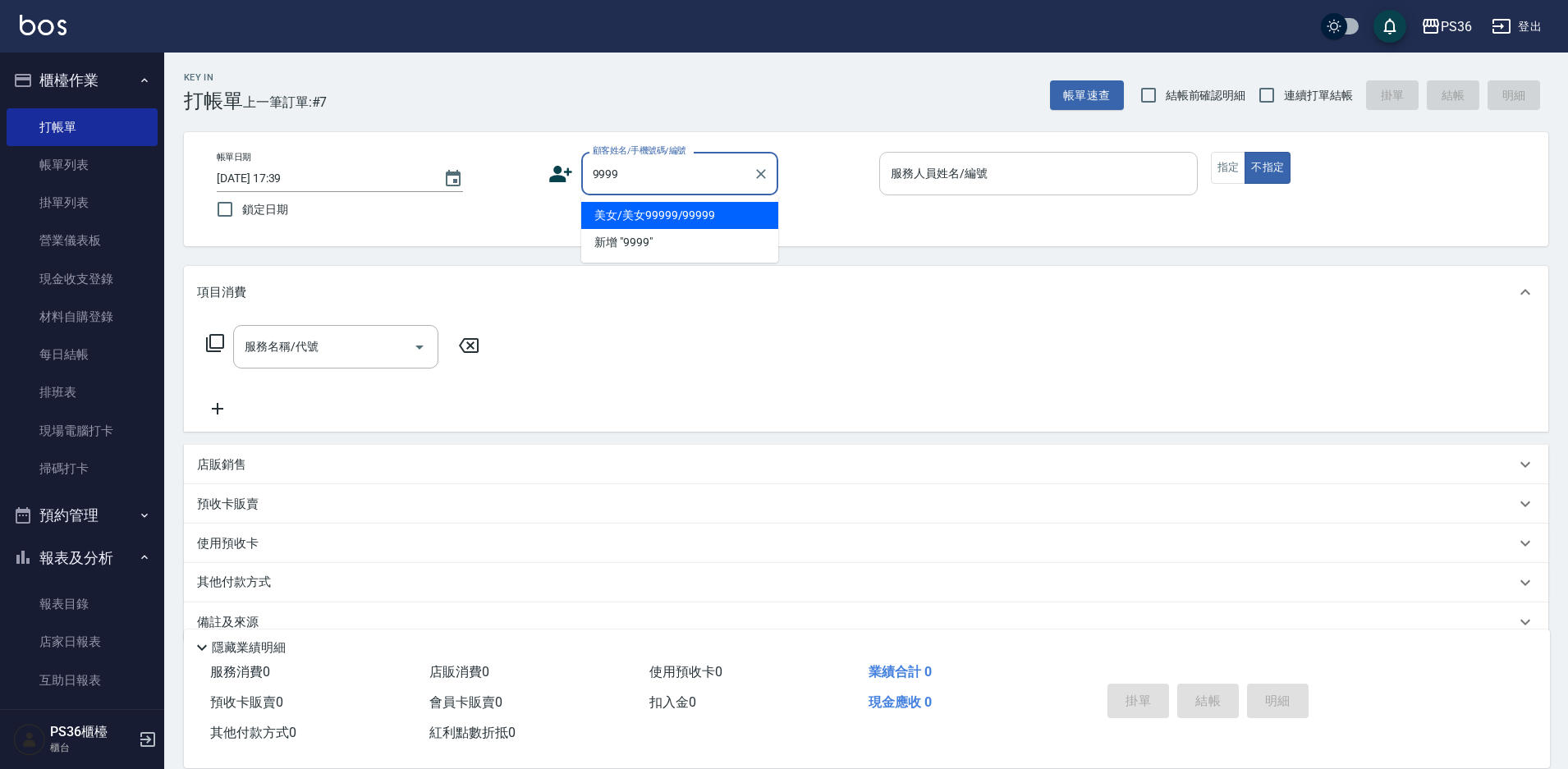
type input "美女/美女99999/99999"
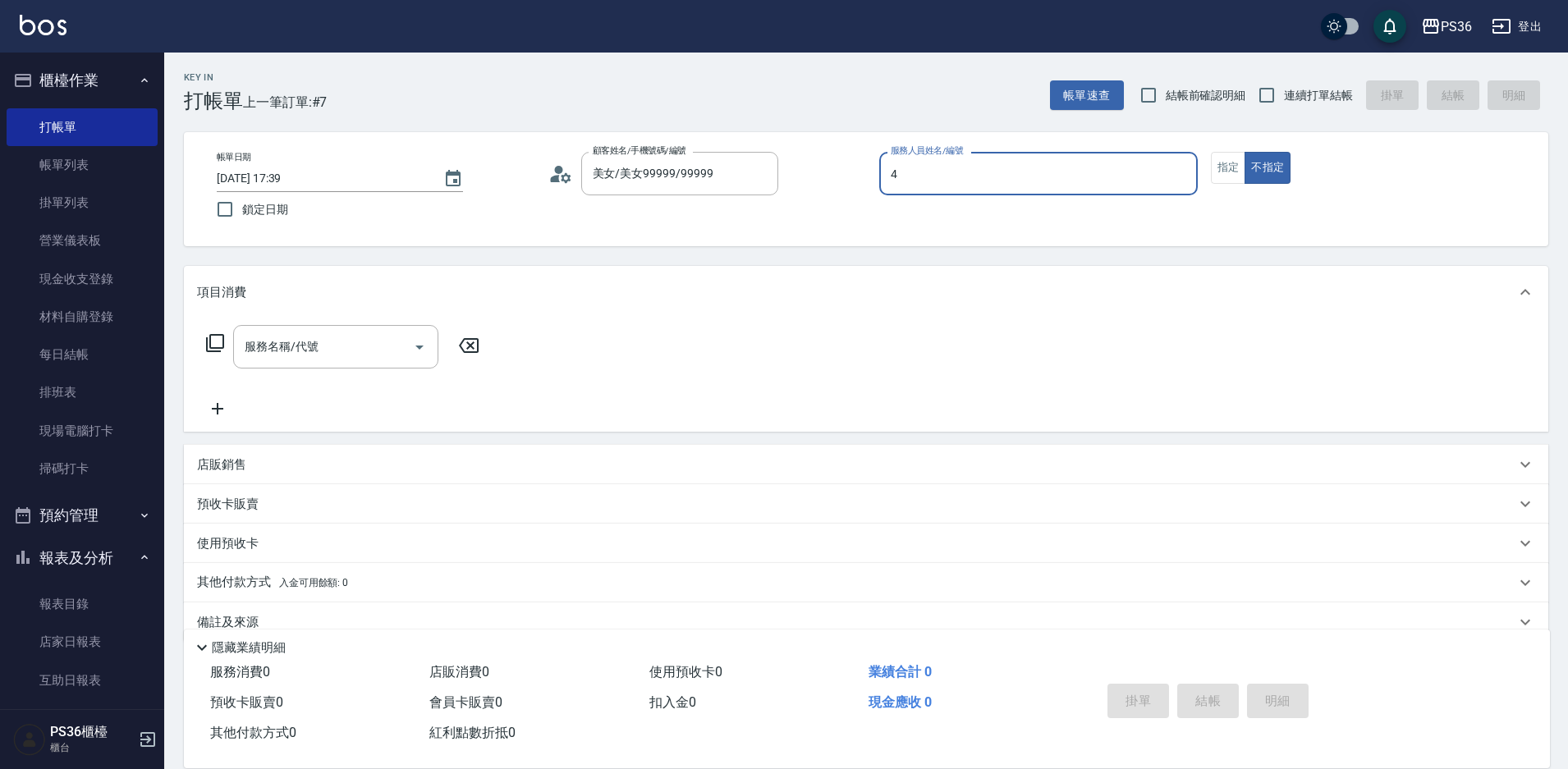
type input "4"
type button "false"
type input "[PERSON_NAME]/0973626377/9999"
type input "Ruby-4"
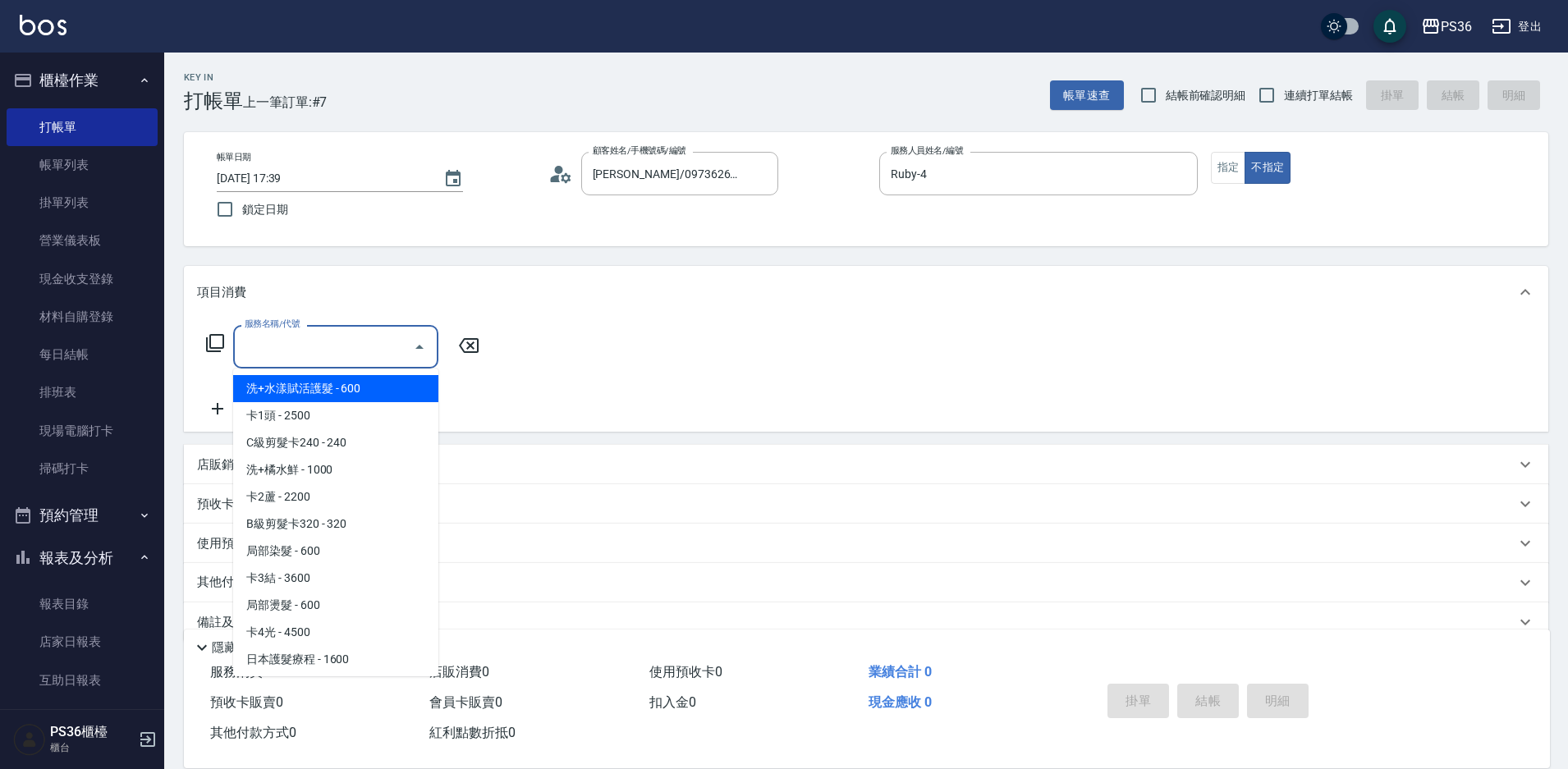
click at [378, 344] on input "服務名稱/代號" at bounding box center [323, 347] width 166 height 29
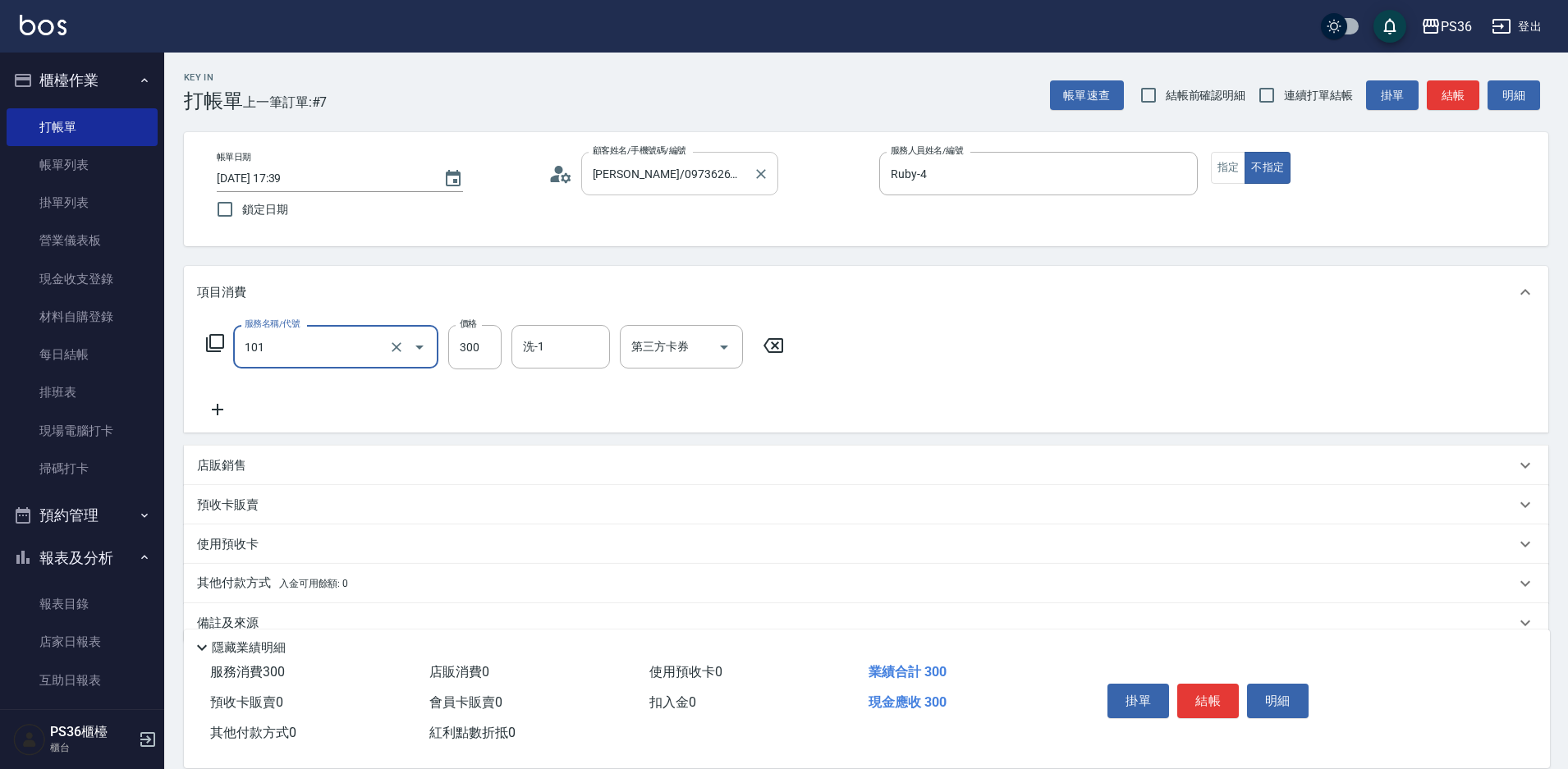
click at [703, 177] on input "[PERSON_NAME]/0973626377/9999" at bounding box center [667, 174] width 157 height 29
type input "洗髮(101)"
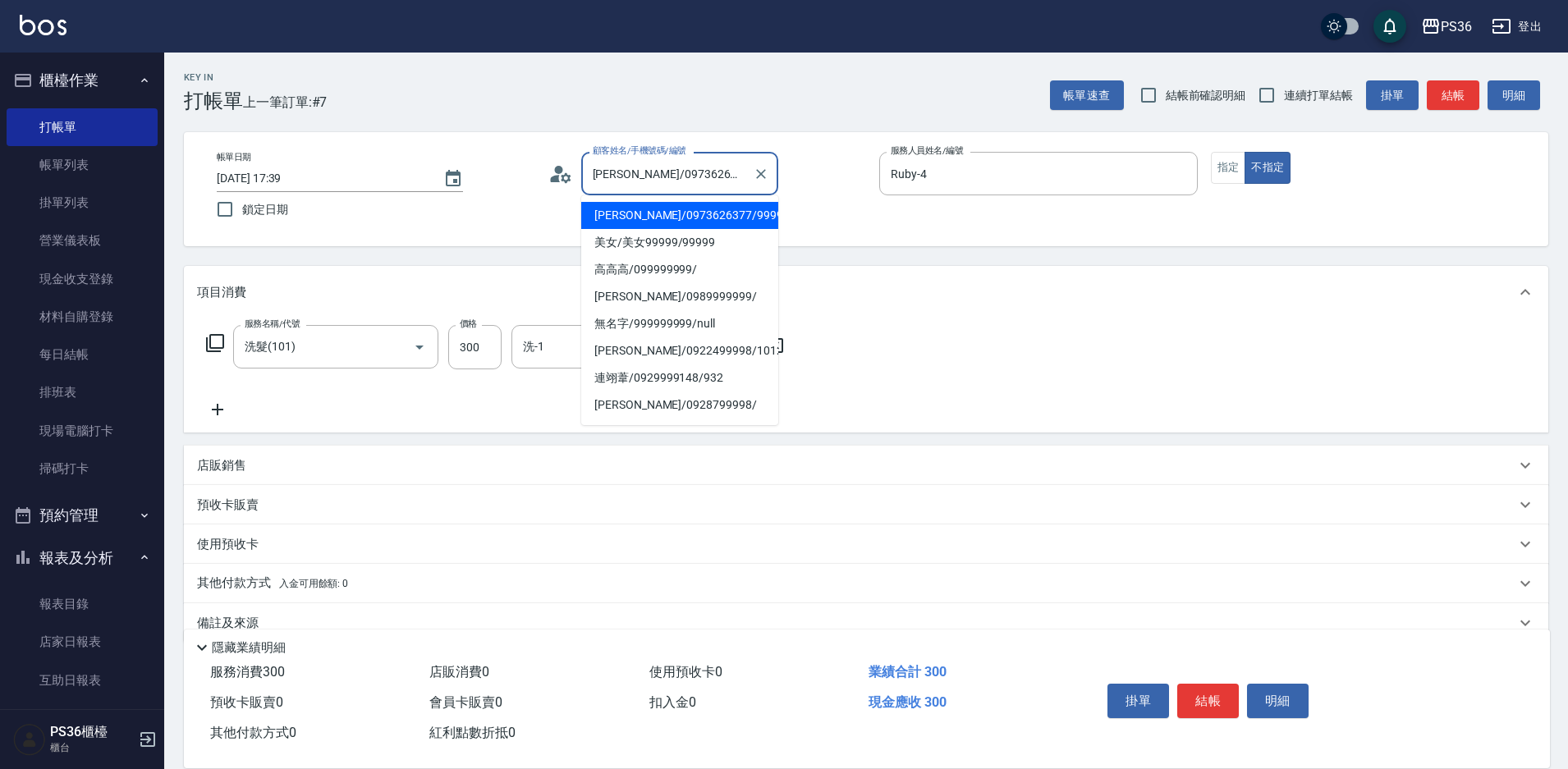
click at [703, 177] on input "[PERSON_NAME]/0973626377/9999" at bounding box center [667, 174] width 157 height 29
click at [661, 243] on li "美女/美女99999/99999" at bounding box center [679, 243] width 197 height 27
type input "美女/美女99999/99999"
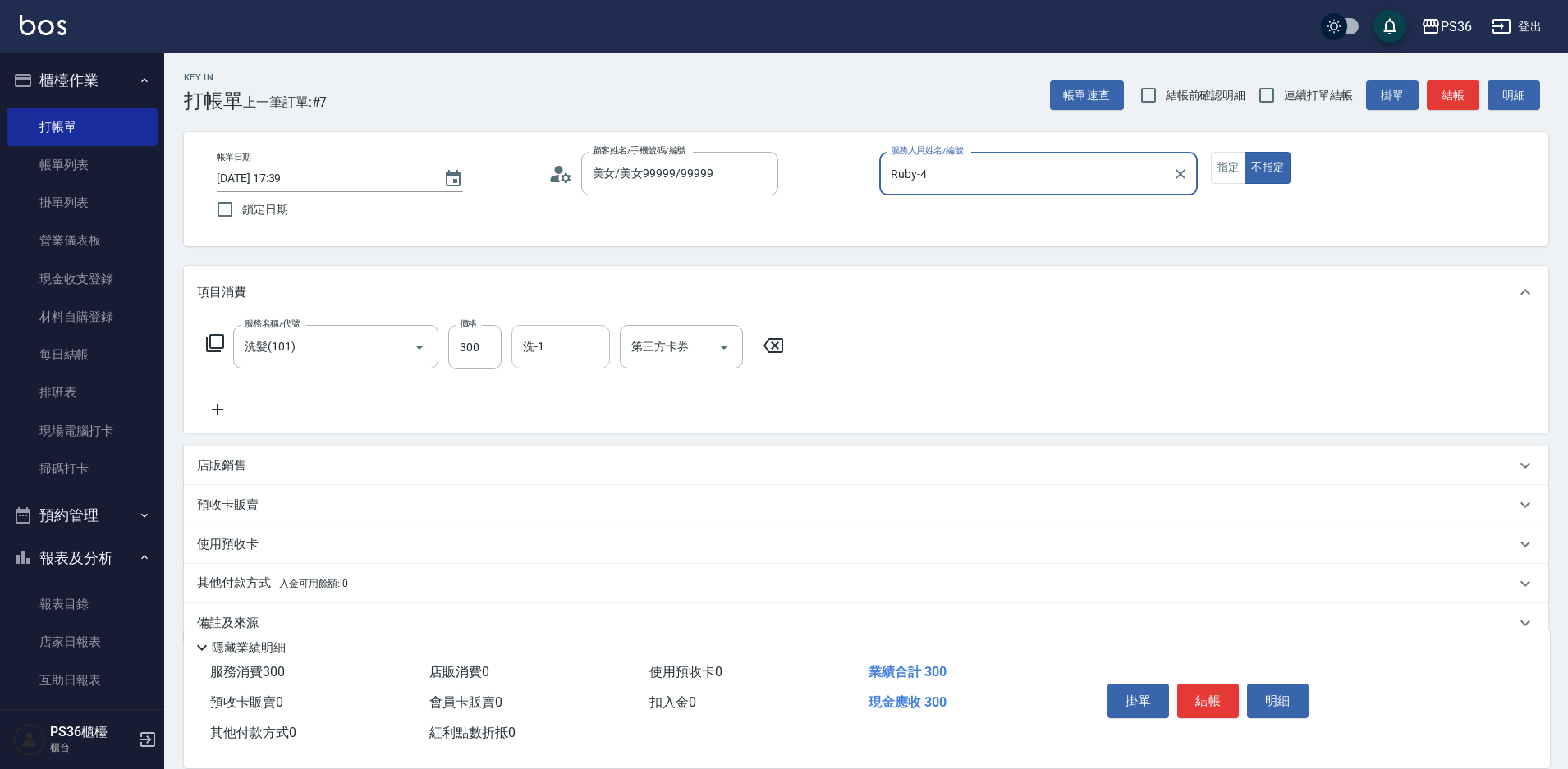
click at [540, 350] on input "洗-1" at bounding box center [560, 347] width 83 height 29
type input "酪梨-21"
click at [1138, 418] on div "服務名稱/代號 洗髮(101) 服務名稱/代號 價格 300 價格 洗-1 酪梨-21 洗-1 第三方卡券 第三方卡券" at bounding box center [866, 375] width 1364 height 114
click at [343, 358] on input "洗髮(101)" at bounding box center [313, 347] width 145 height 29
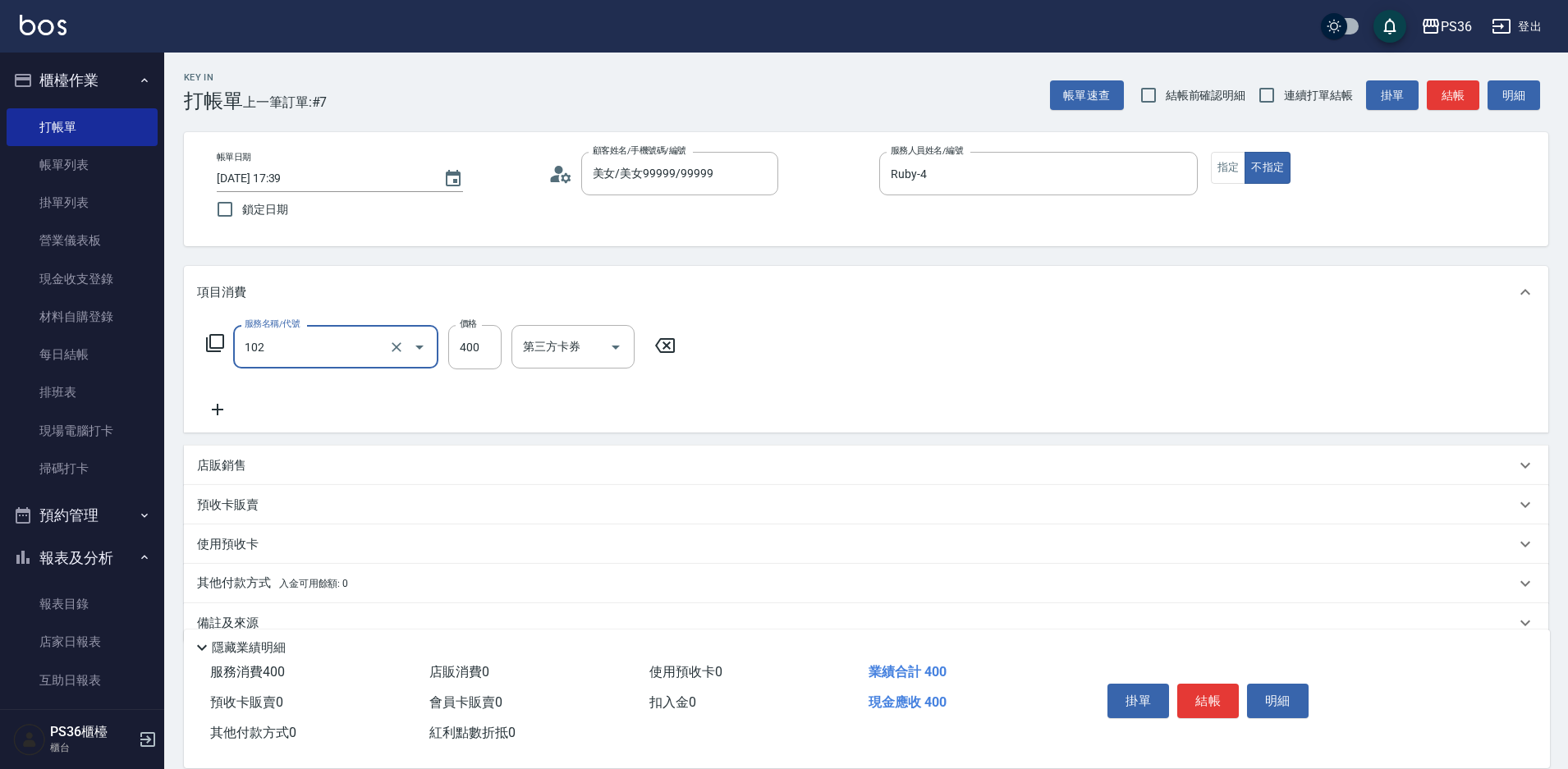
type input "精油洗髮(102)"
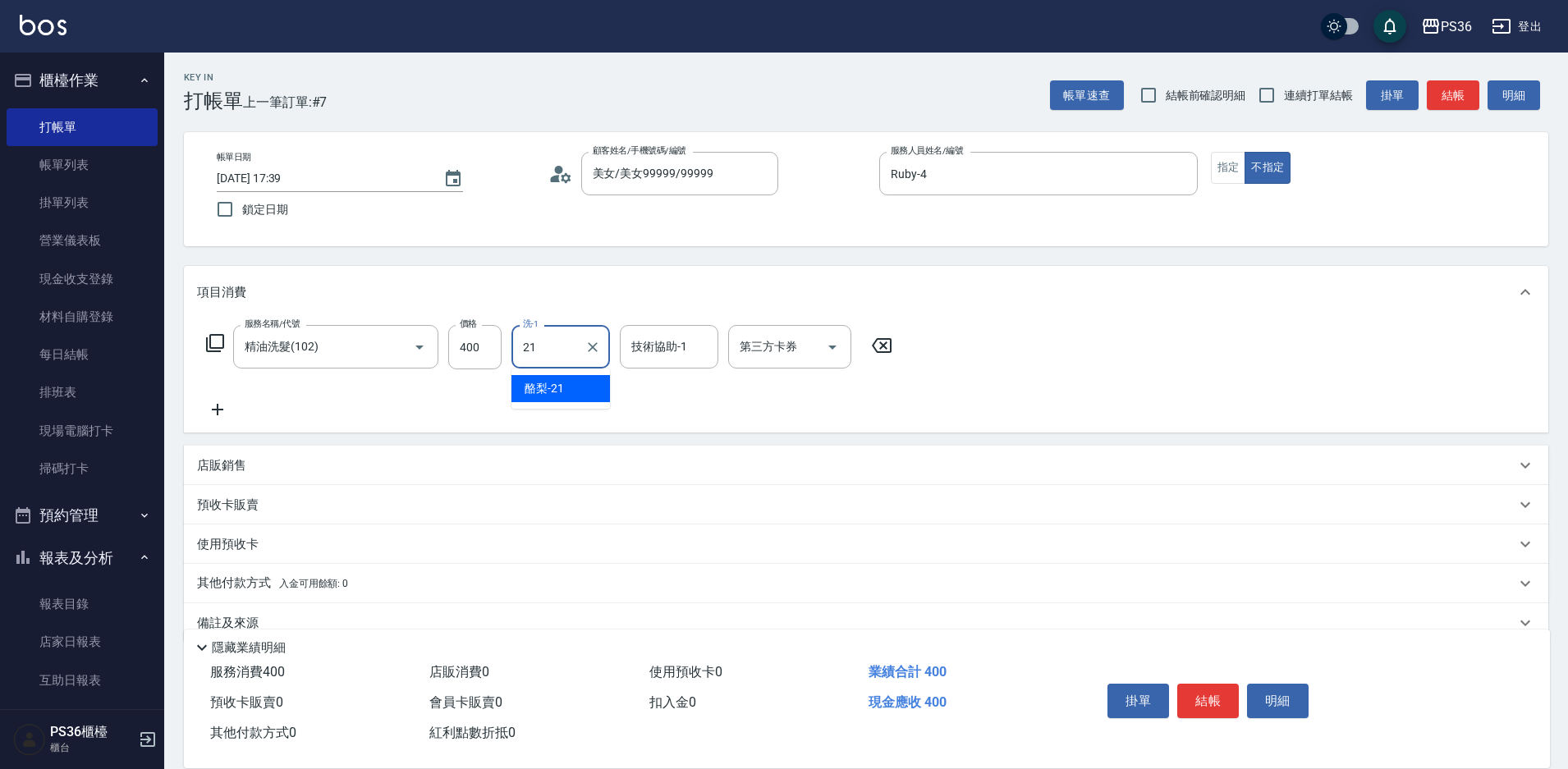
type input "酪梨-21"
click at [1243, 719] on div "掛單 結帳 明細" at bounding box center [1207, 703] width 214 height 52
click at [1238, 712] on div "掛單 結帳 明細" at bounding box center [1207, 703] width 214 height 52
click at [1236, 709] on button "結帳" at bounding box center [1207, 701] width 61 height 35
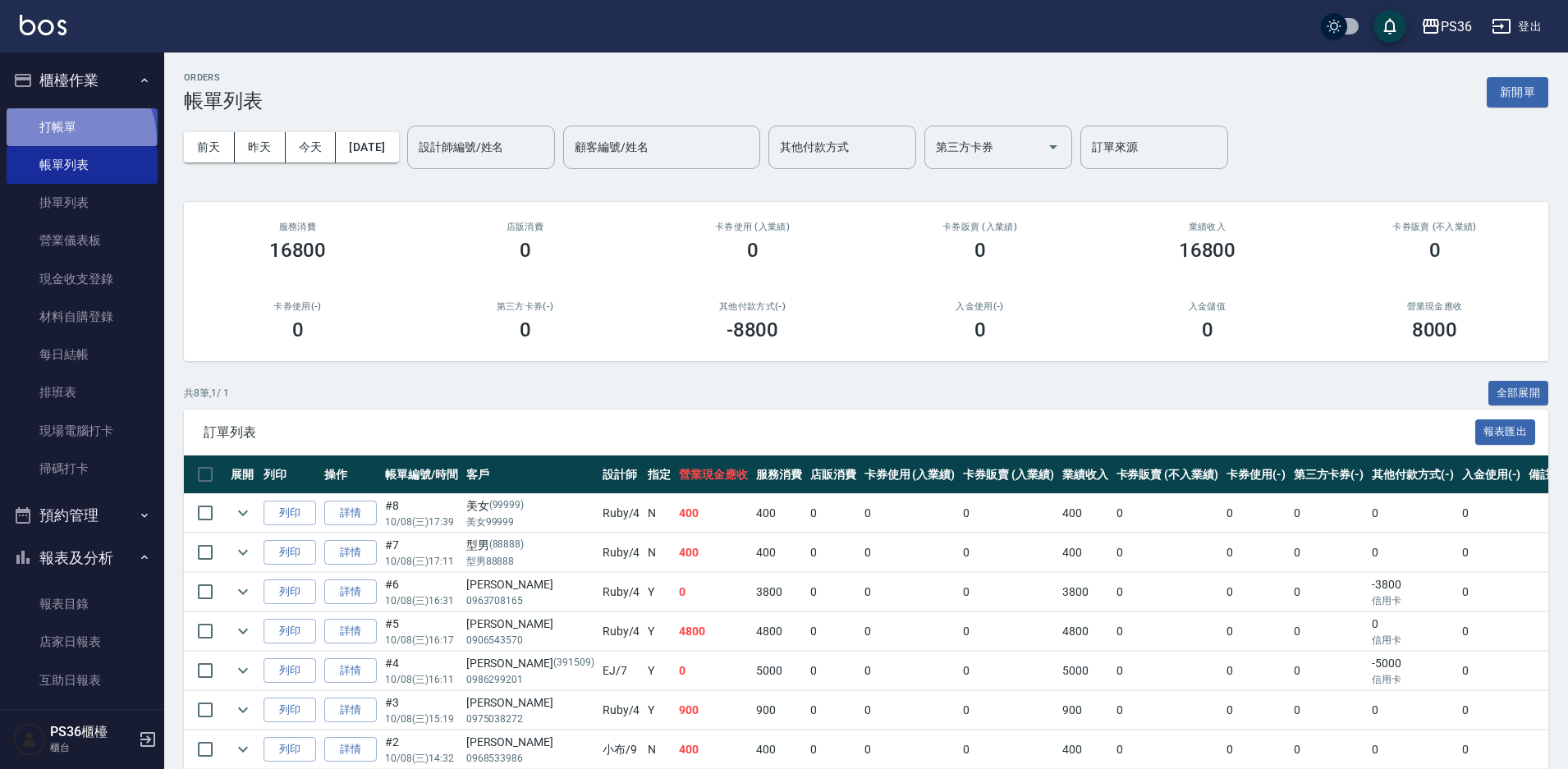
click at [71, 139] on link "打帳單" at bounding box center [82, 127] width 151 height 37
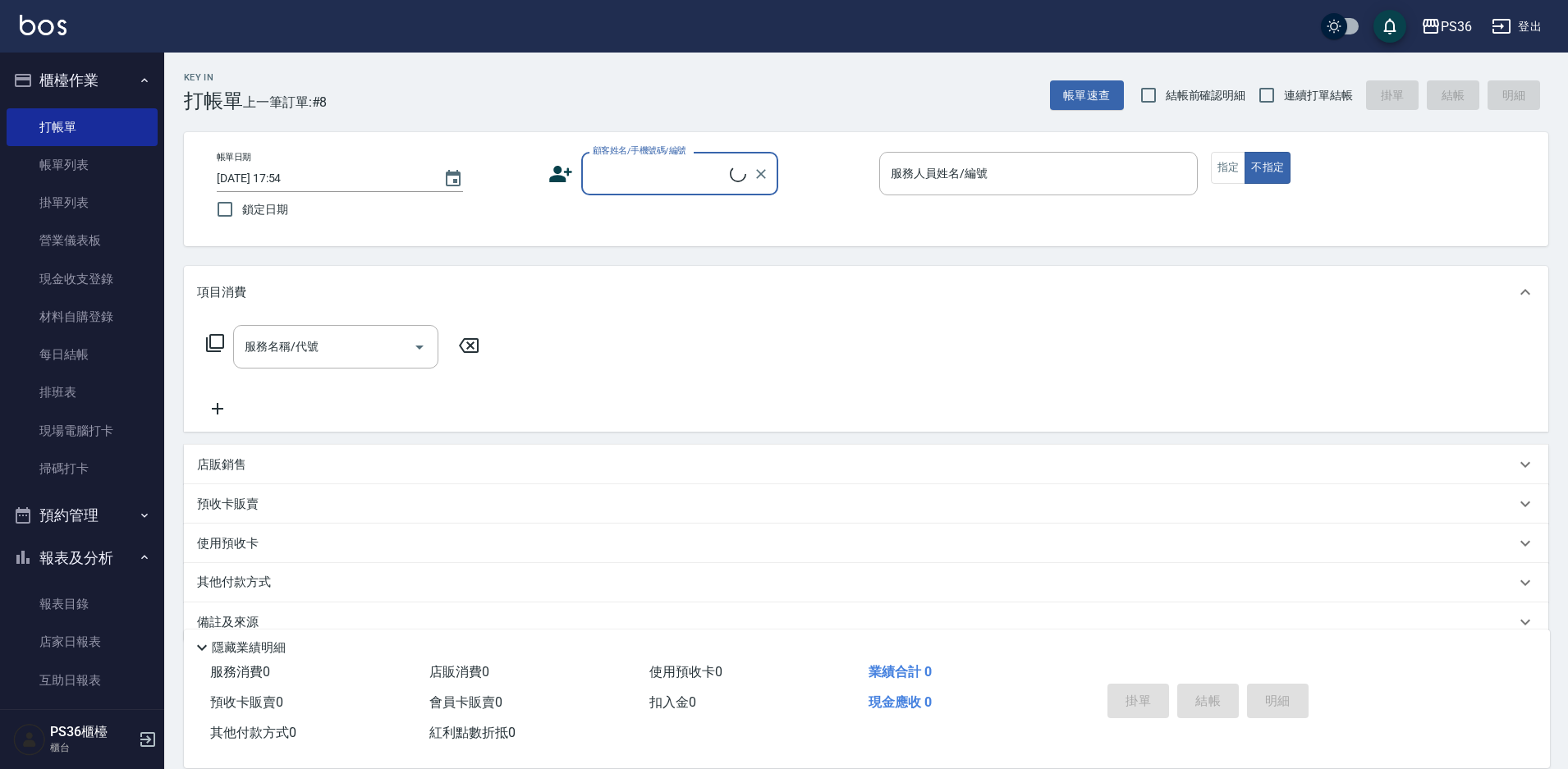
click at [625, 180] on input "顧客姓名/手機號碼/編號" at bounding box center [659, 174] width 141 height 29
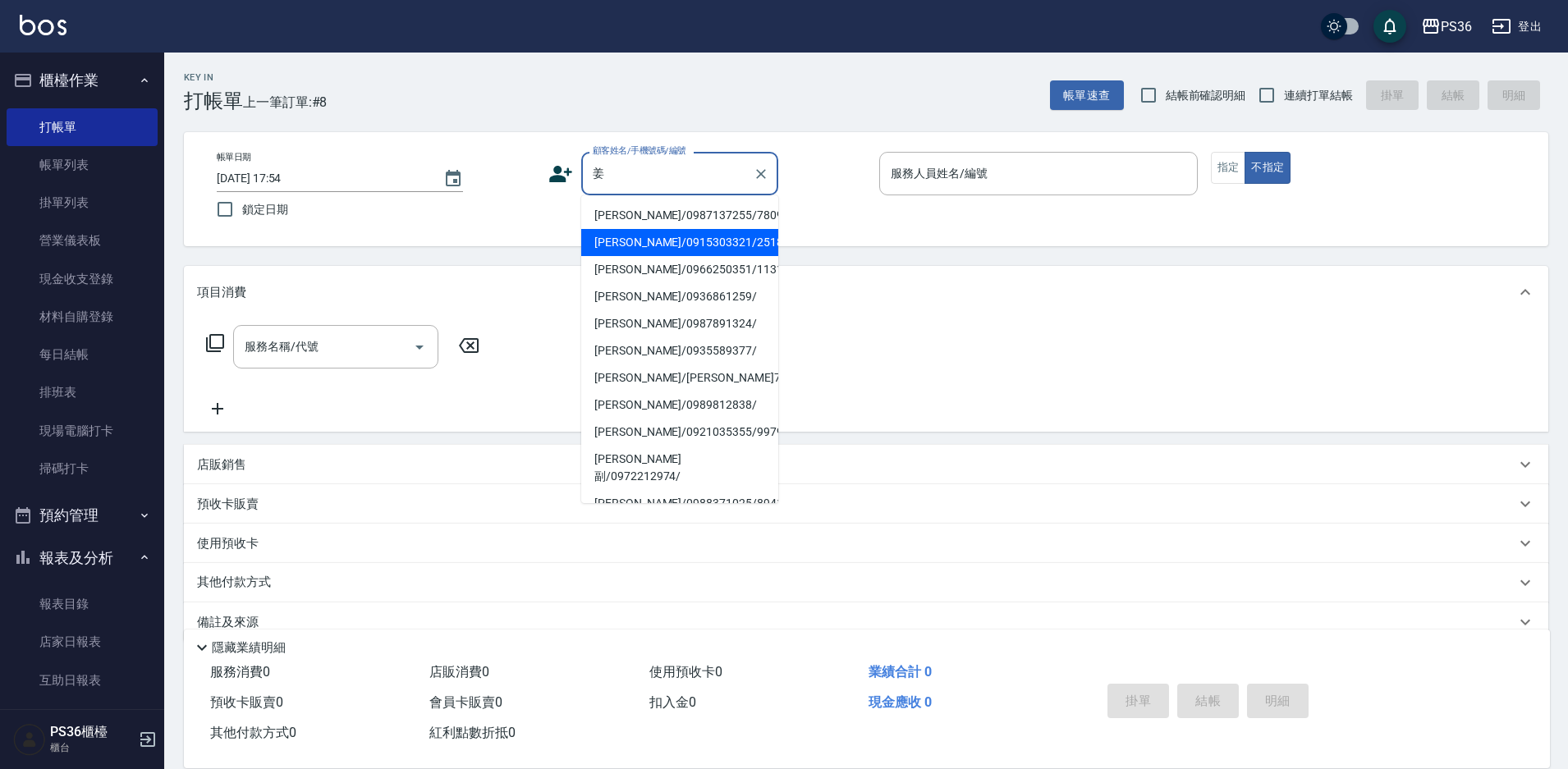
click at [634, 241] on li "[PERSON_NAME]/0915303321/251889" at bounding box center [679, 243] width 197 height 27
type input "[PERSON_NAME]/0915303321/251889"
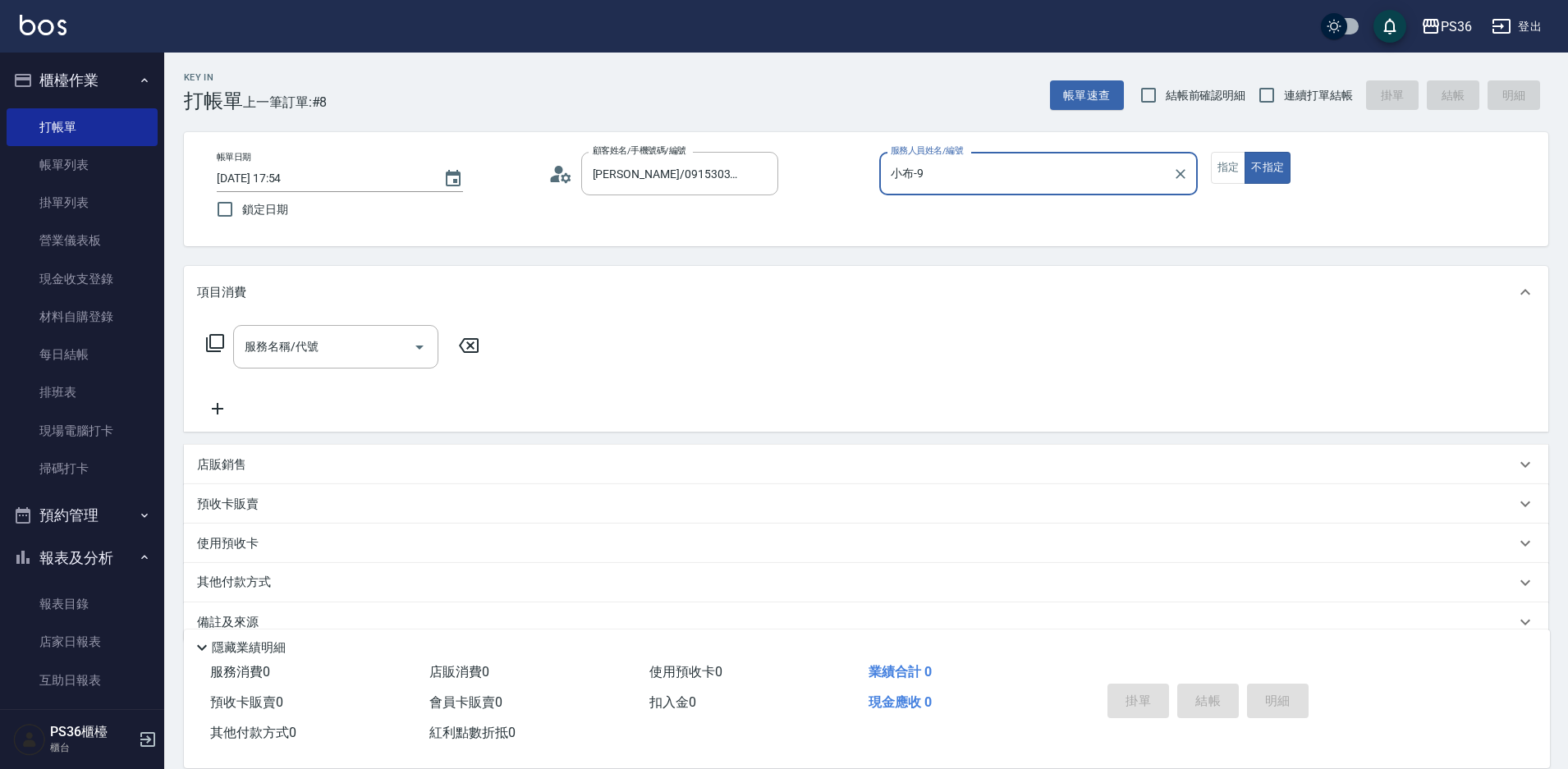
type input "小布-9"
click at [1221, 162] on button "指定" at bounding box center [1228, 167] width 35 height 32
click at [274, 356] on input "服務名稱/代號" at bounding box center [323, 347] width 166 height 29
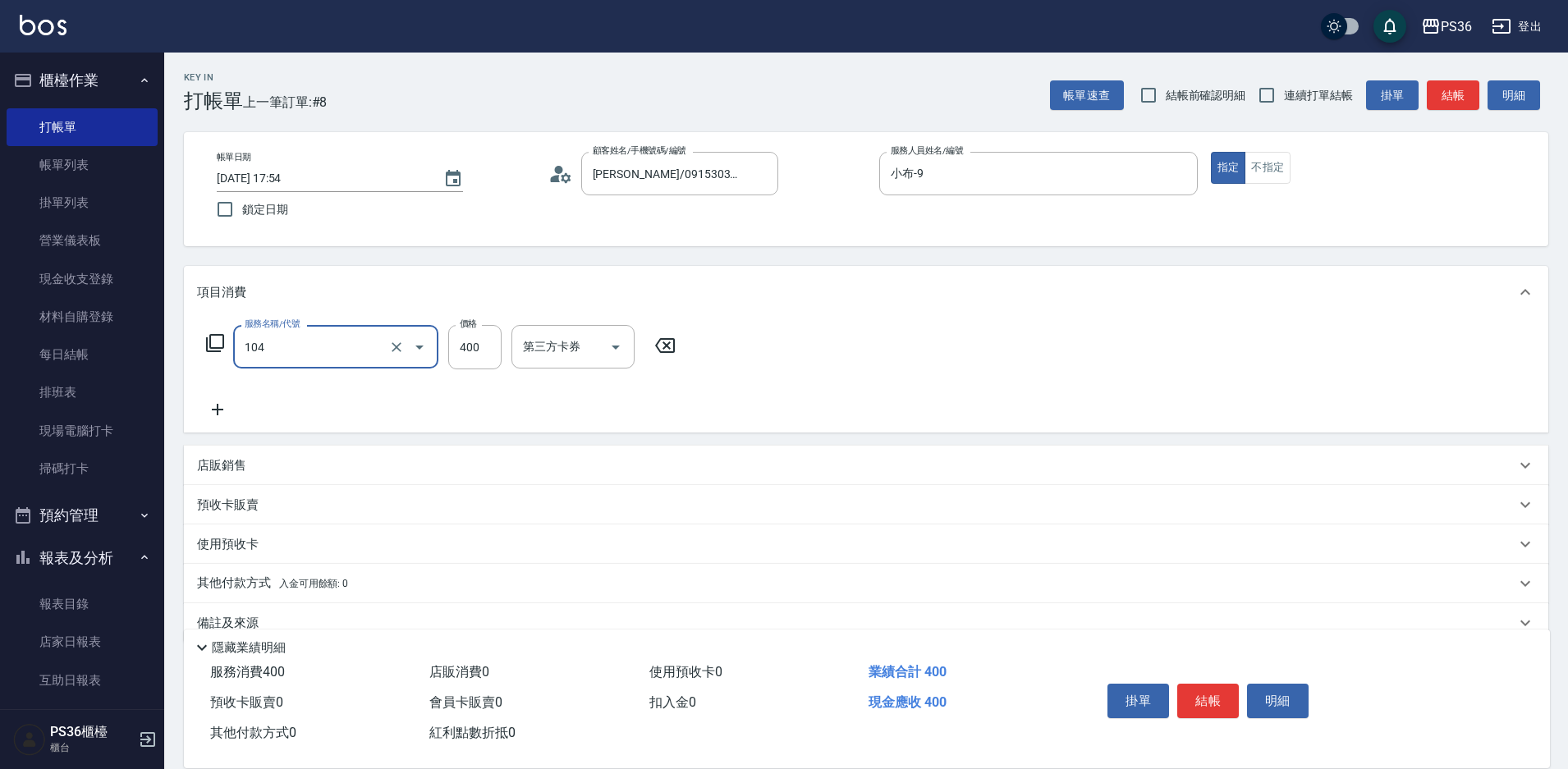
type input "B級單剪(104)"
type input "500"
click at [1207, 703] on button "結帳" at bounding box center [1207, 701] width 61 height 35
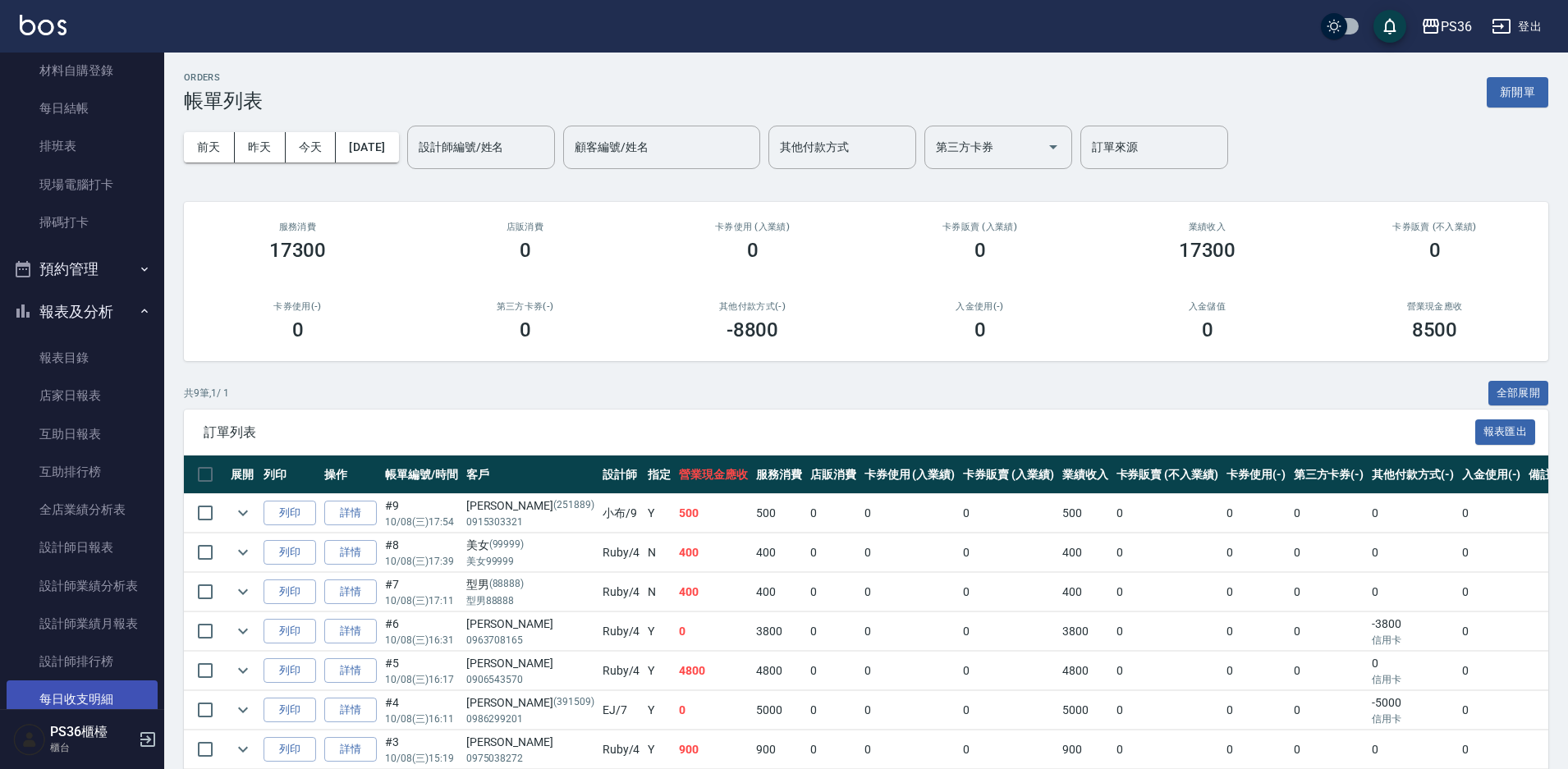
scroll to position [410, 0]
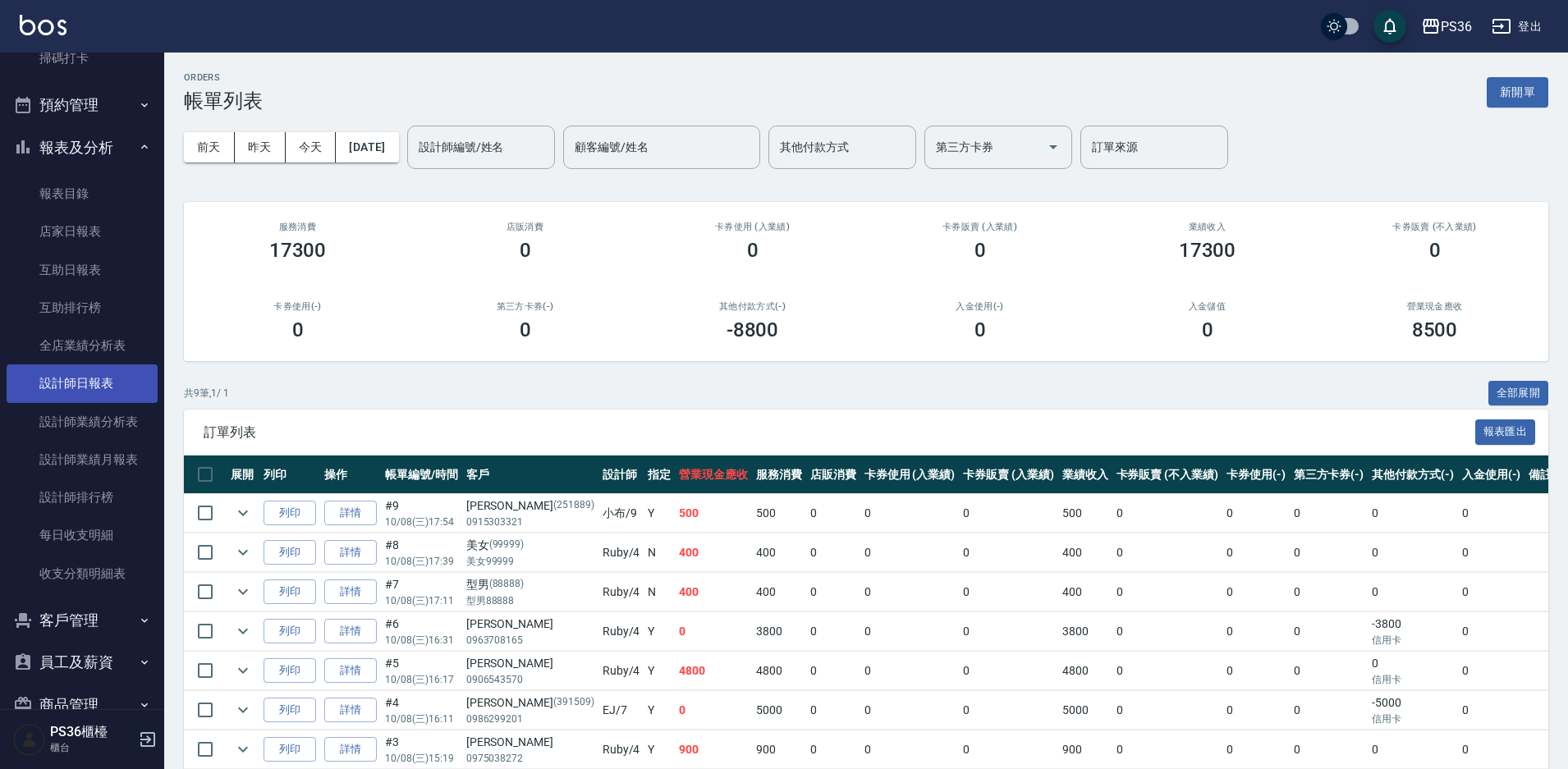
click at [103, 380] on link "設計師日報表" at bounding box center [82, 383] width 151 height 37
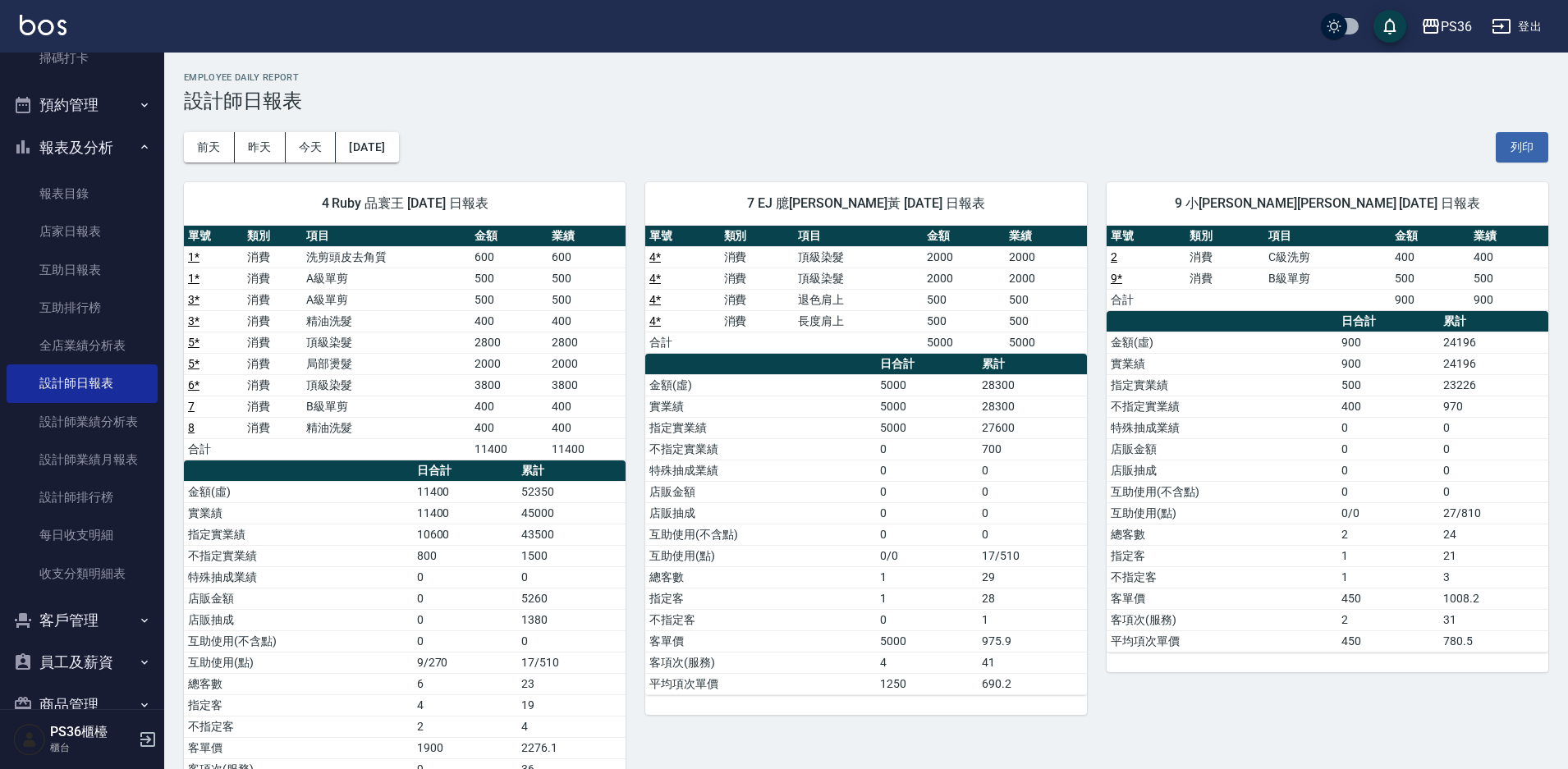
click at [908, 668] on td "4" at bounding box center [926, 662] width 102 height 21
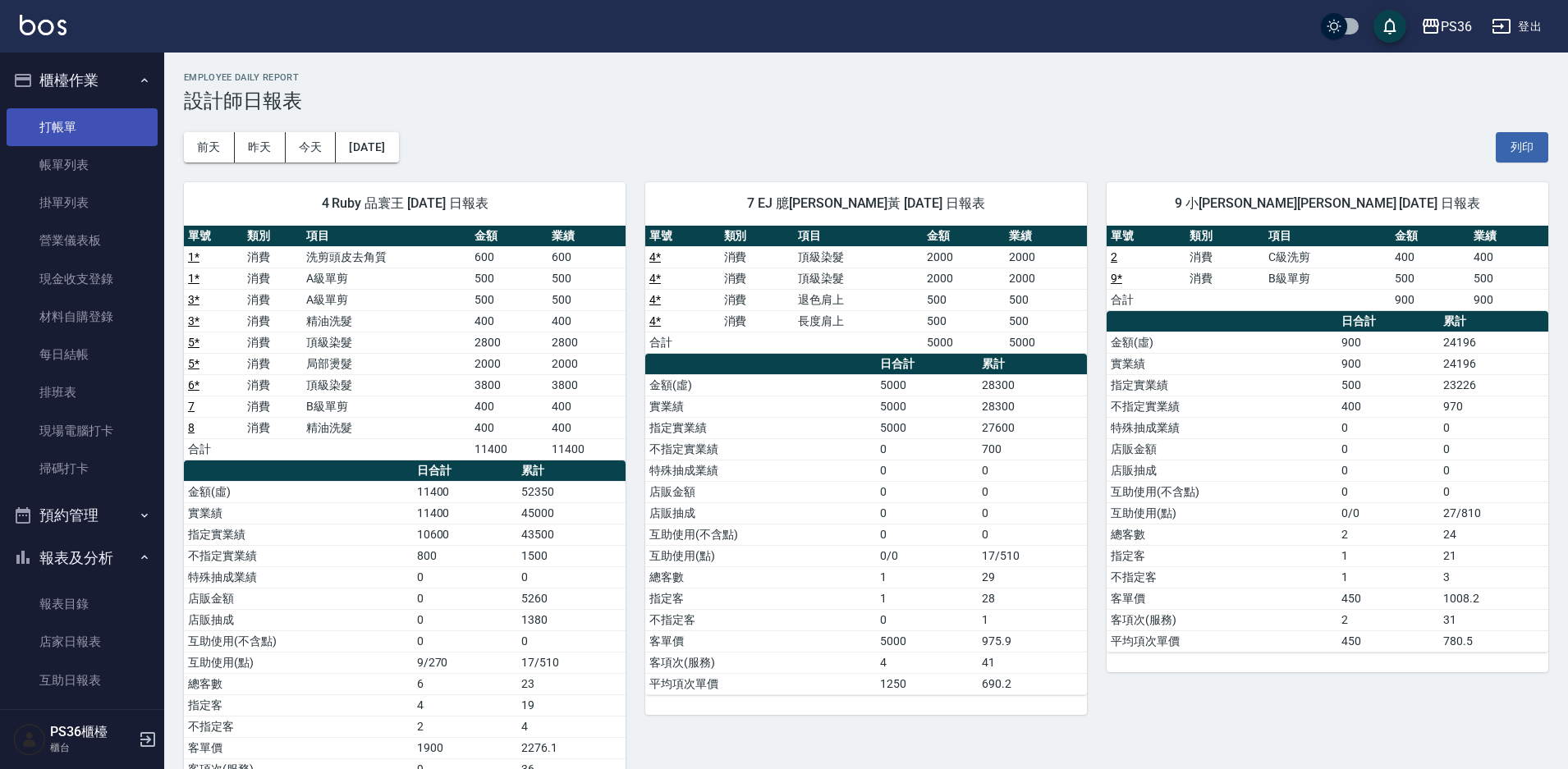
click at [80, 125] on link "打帳單" at bounding box center [82, 127] width 151 height 37
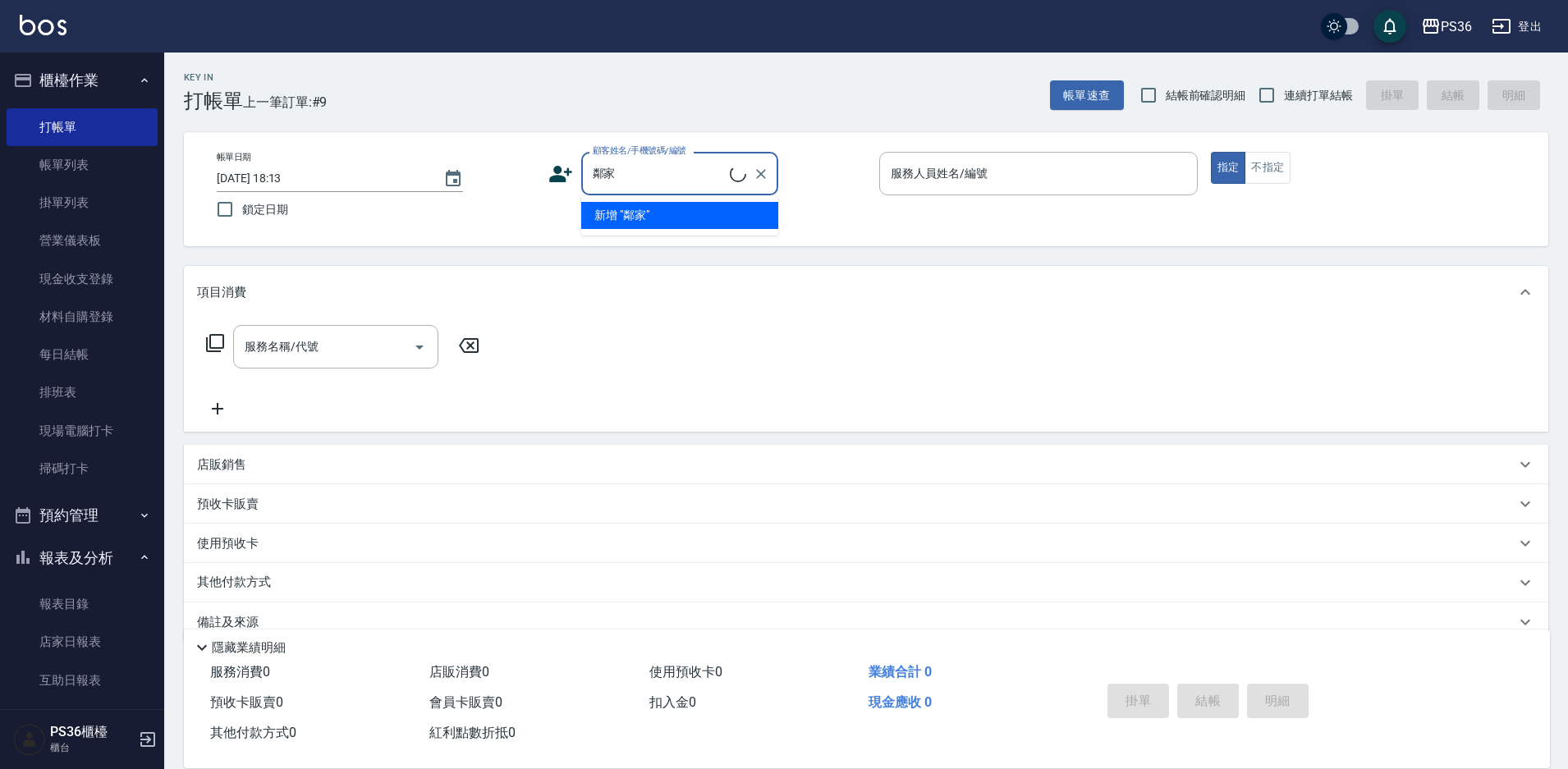
type input "鄰"
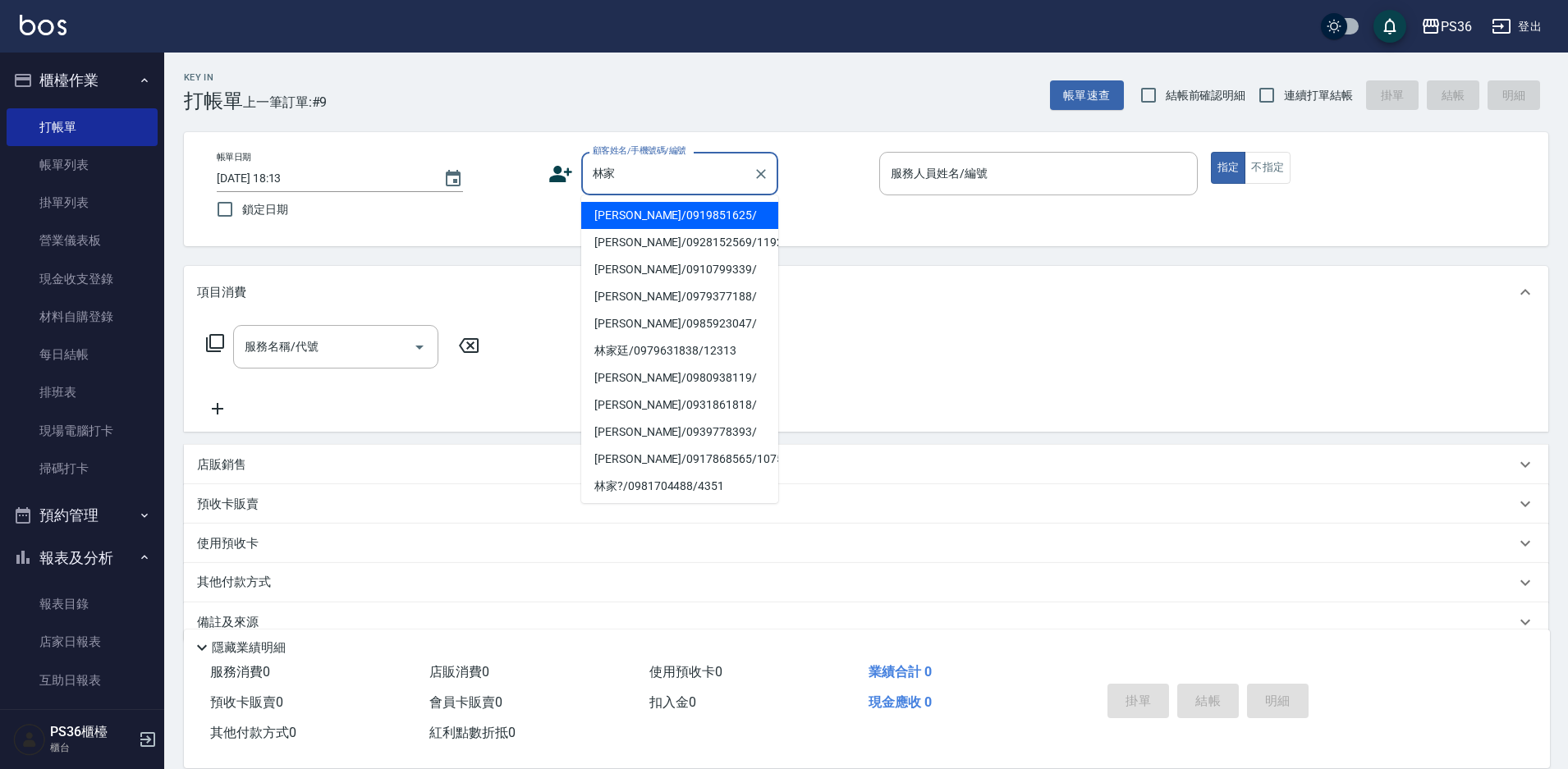
click at [666, 216] on li "[PERSON_NAME]/0919851625/" at bounding box center [679, 216] width 197 height 27
type input "[PERSON_NAME]/0919851625/"
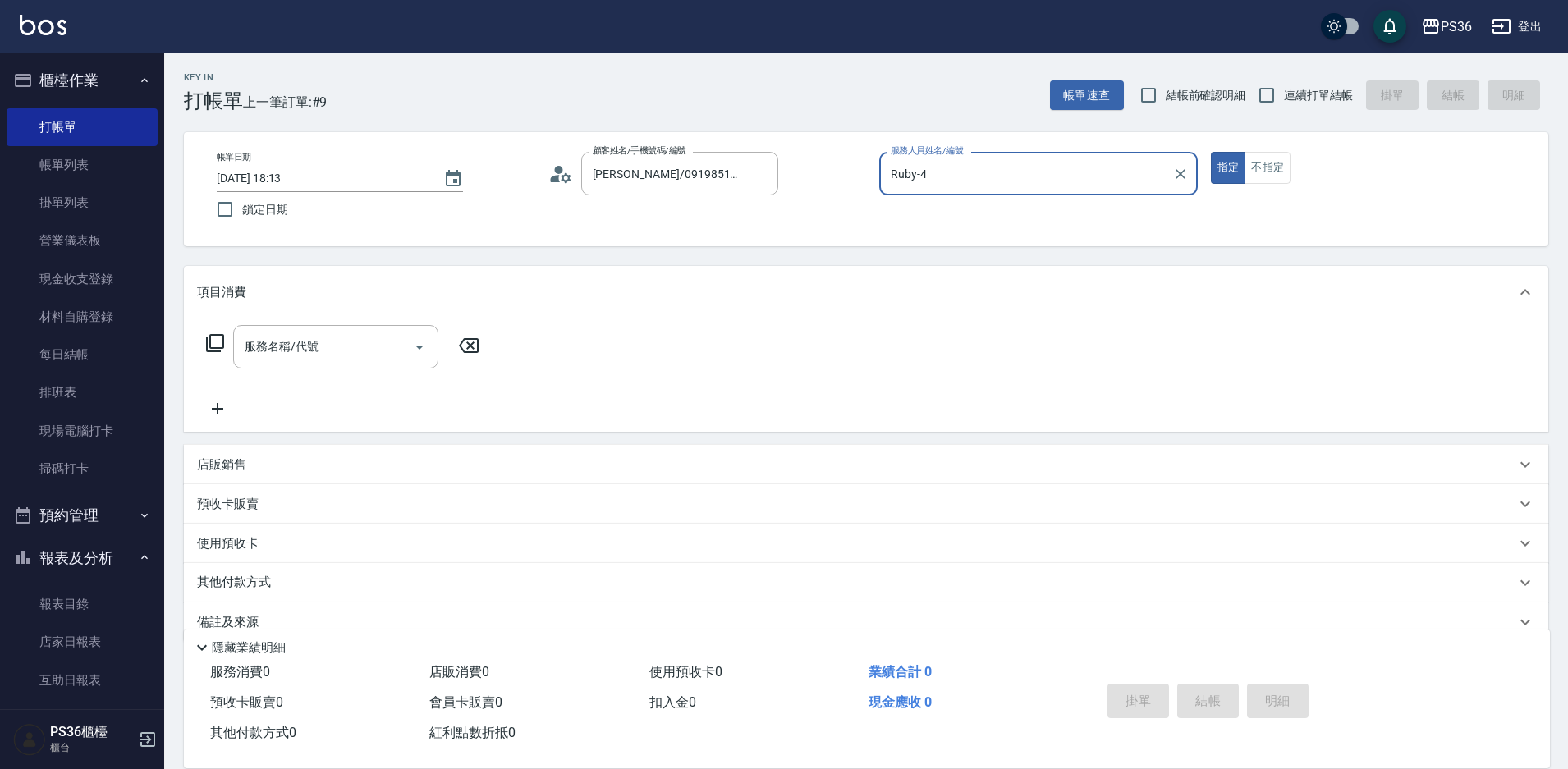
type input "Ruby-4"
click at [328, 337] on input "服務名稱/代號" at bounding box center [323, 347] width 166 height 29
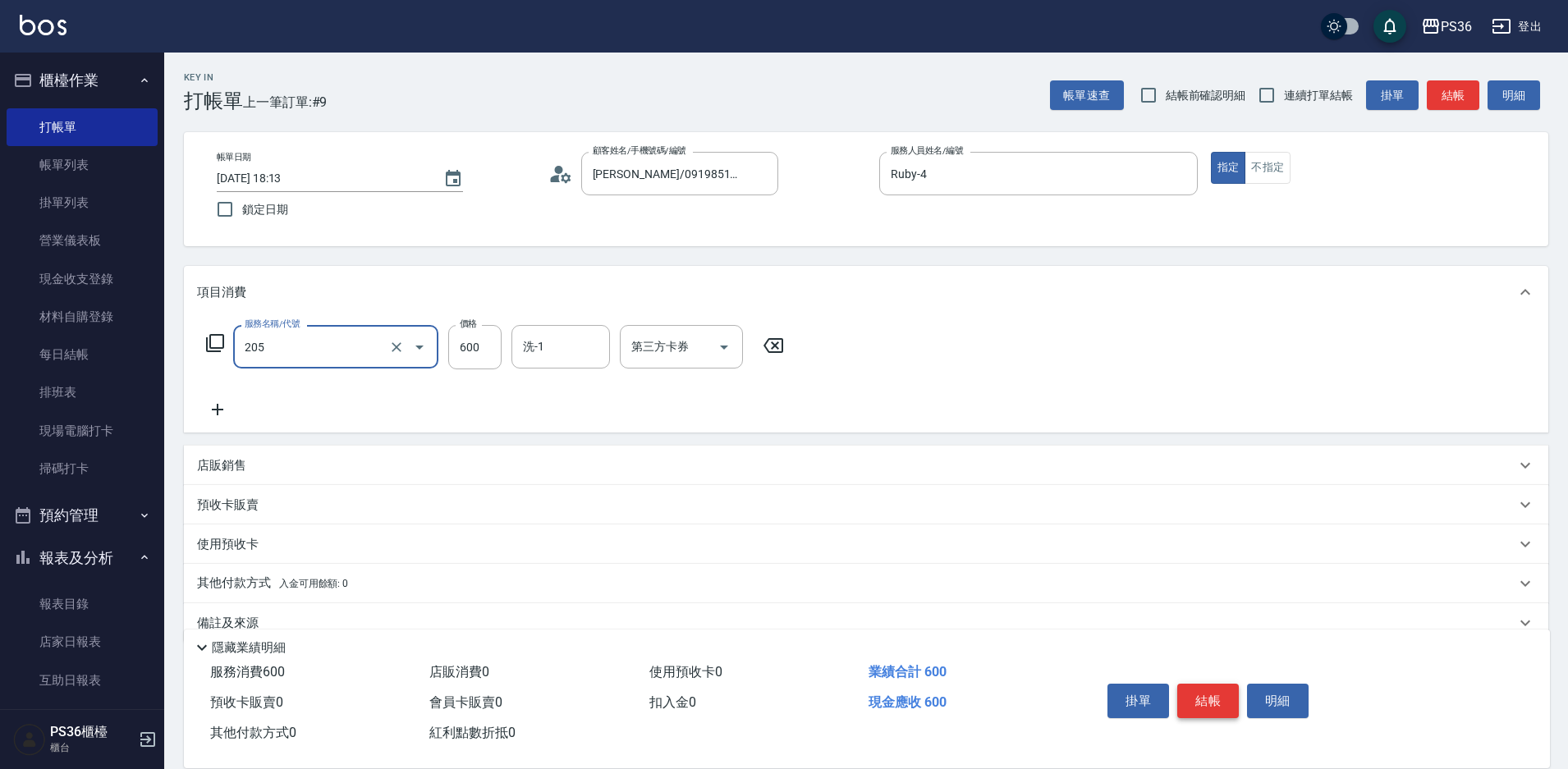
type input "A級洗剪(205)"
click at [1204, 698] on button "結帳" at bounding box center [1207, 701] width 61 height 35
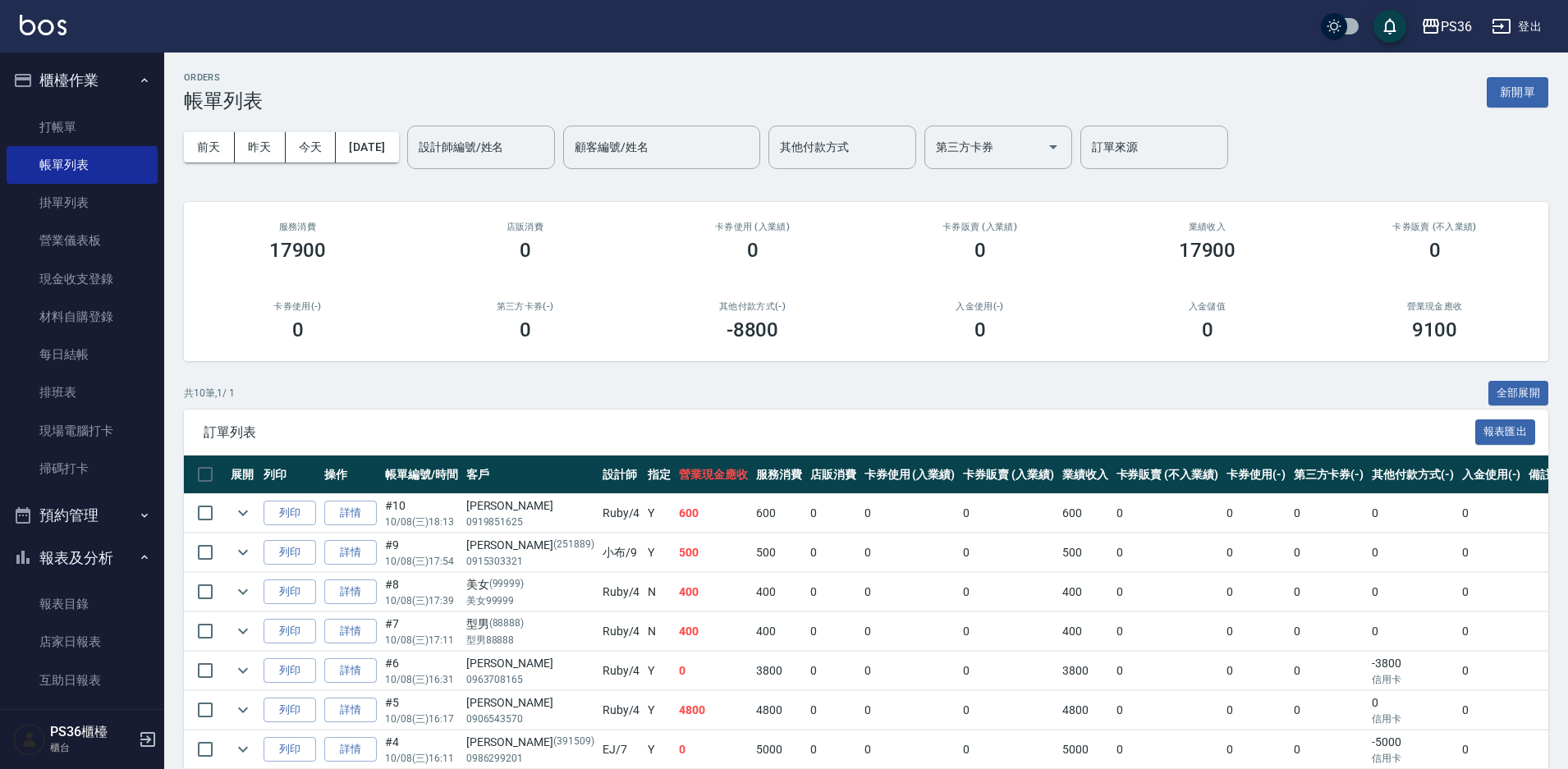
scroll to position [197, 0]
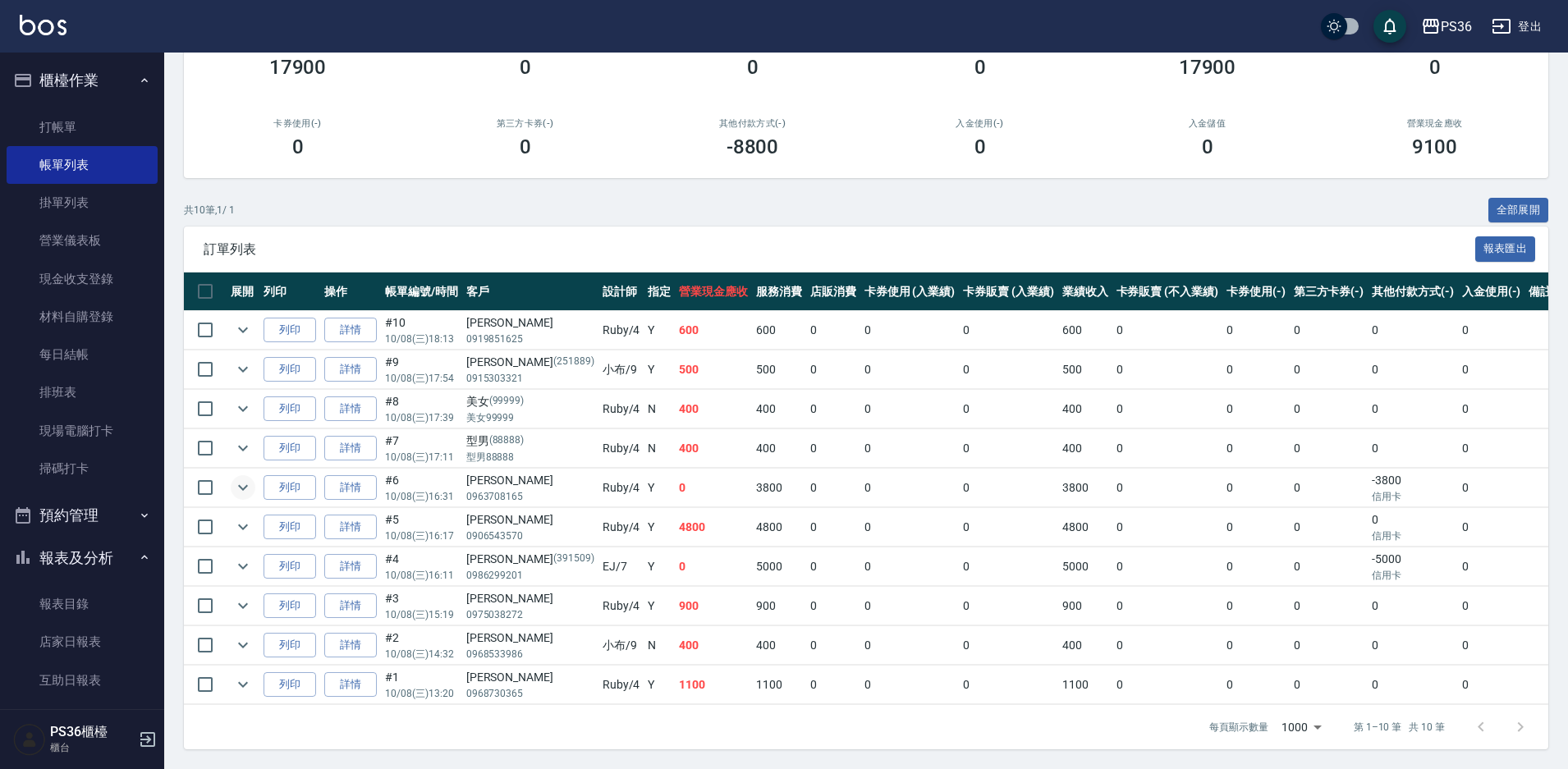
click at [244, 484] on button "expand row" at bounding box center [243, 487] width 25 height 25
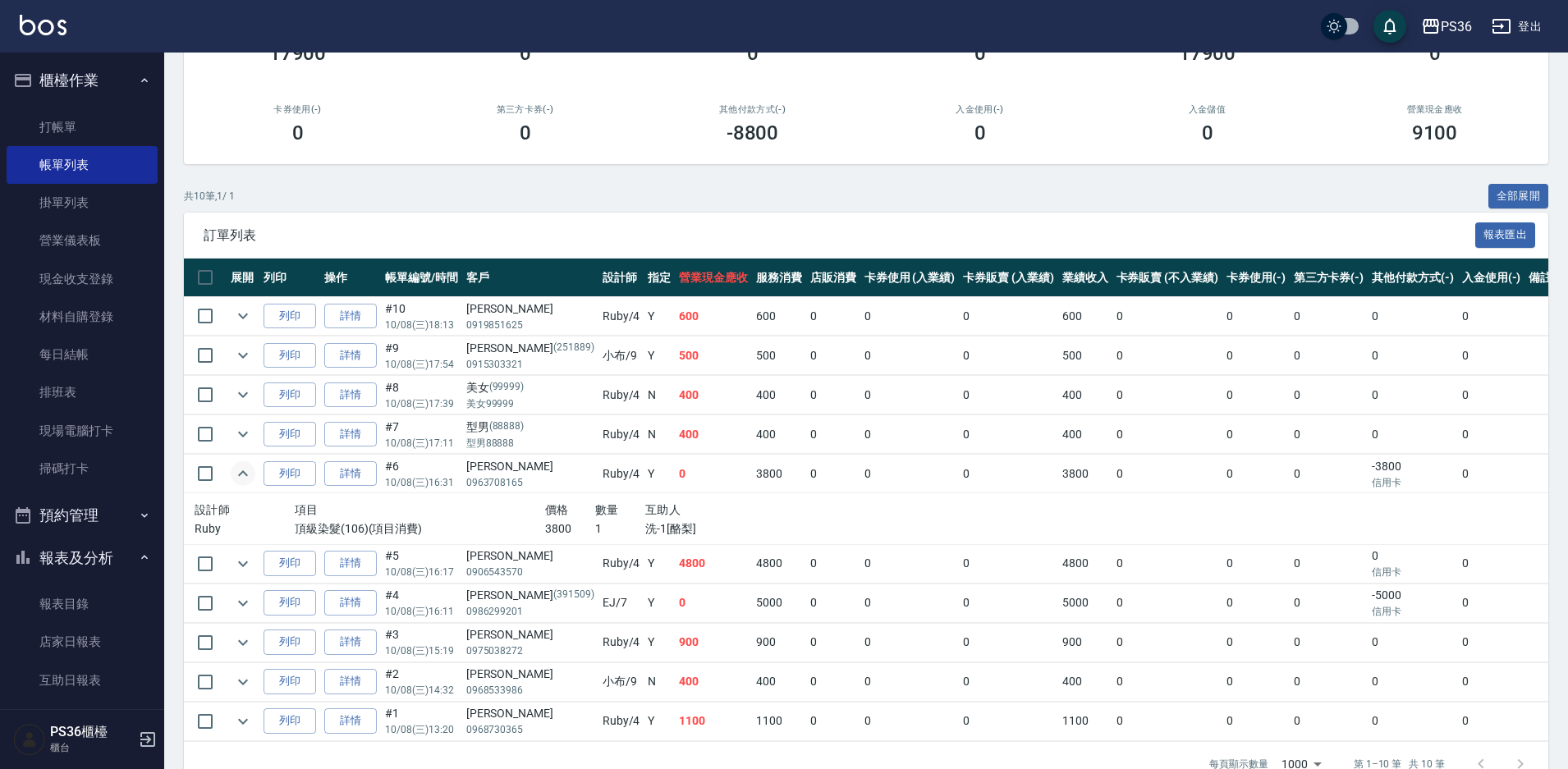
click at [248, 477] on icon "expand row" at bounding box center [243, 474] width 20 height 20
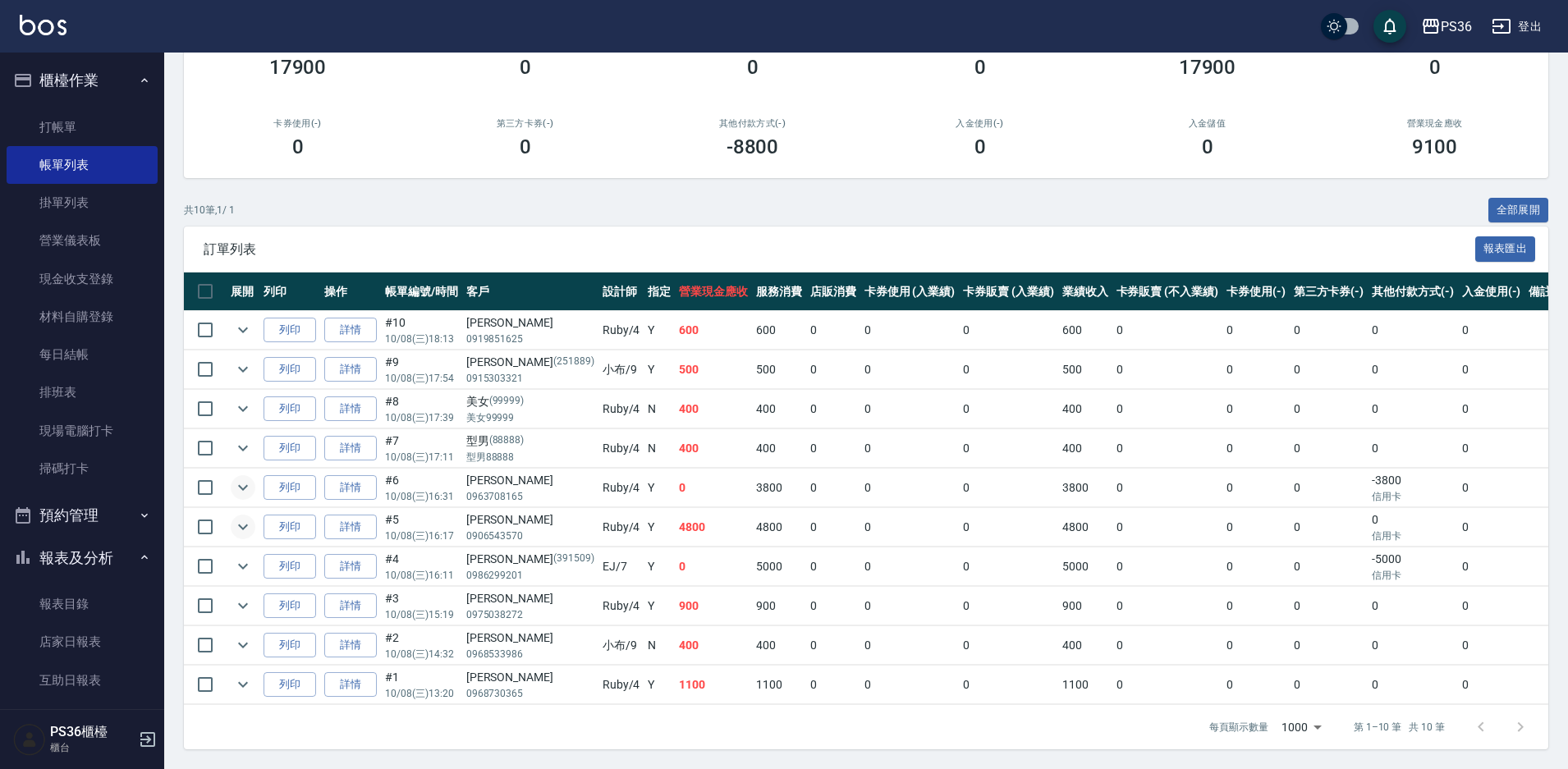
click at [241, 517] on icon "expand row" at bounding box center [243, 526] width 20 height 20
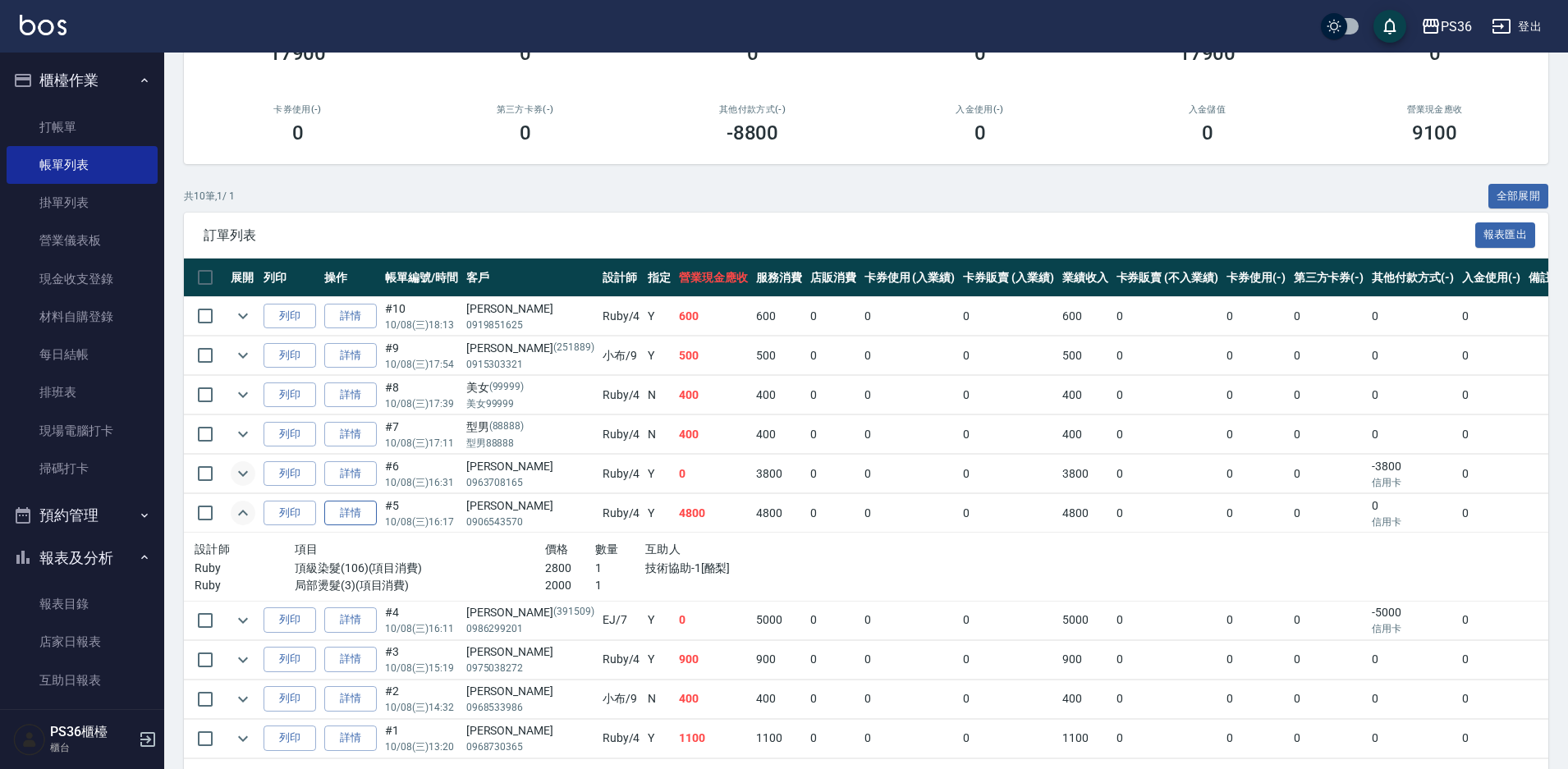
click at [371, 513] on link "詳情" at bounding box center [350, 513] width 53 height 26
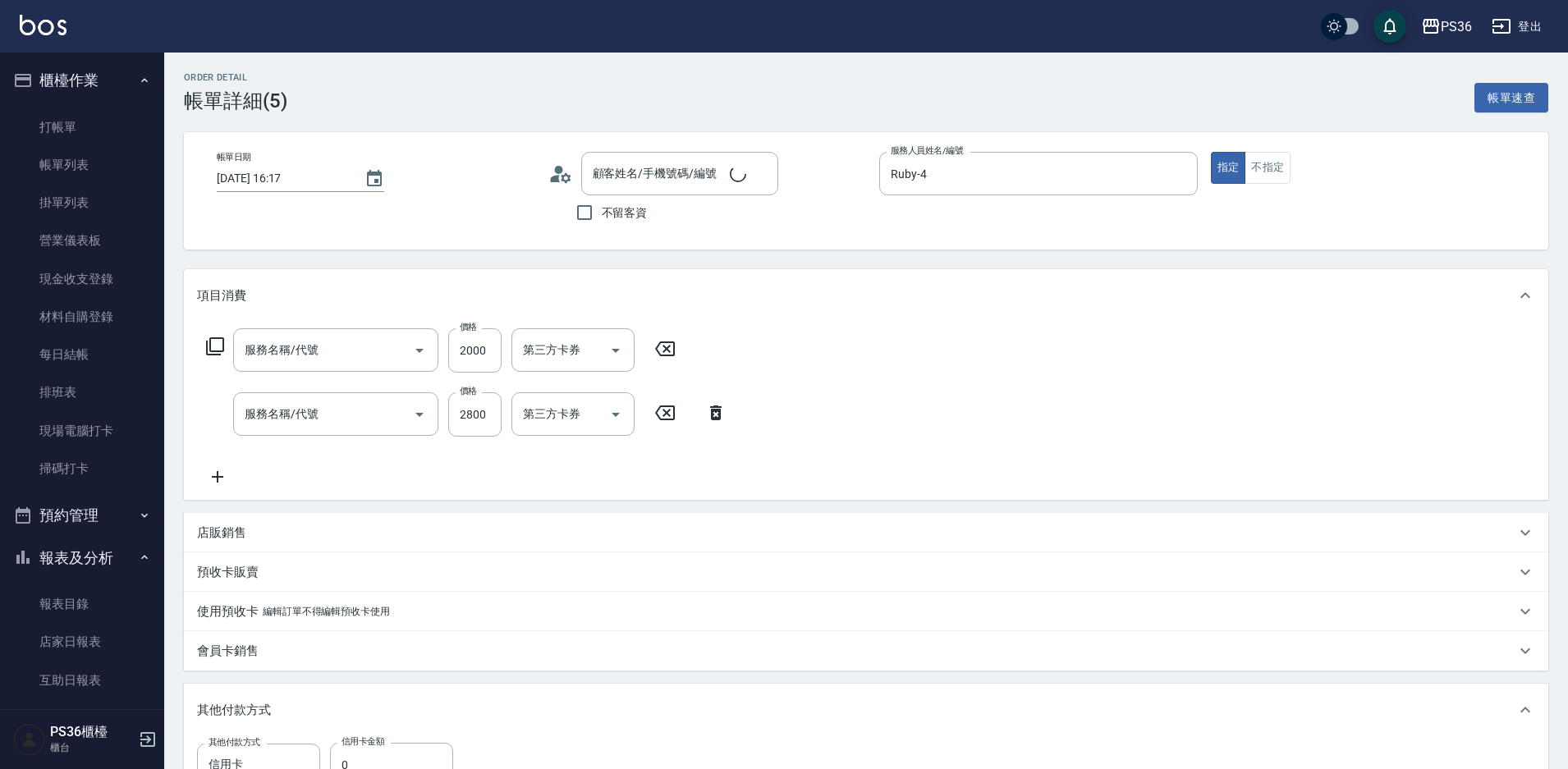
type input "[DATE] 16:17"
type input "Ruby-4"
type input "[PERSON_NAME]/0906543570/"
type input "局部燙髮(3)"
type input "頂級染髮(106)"
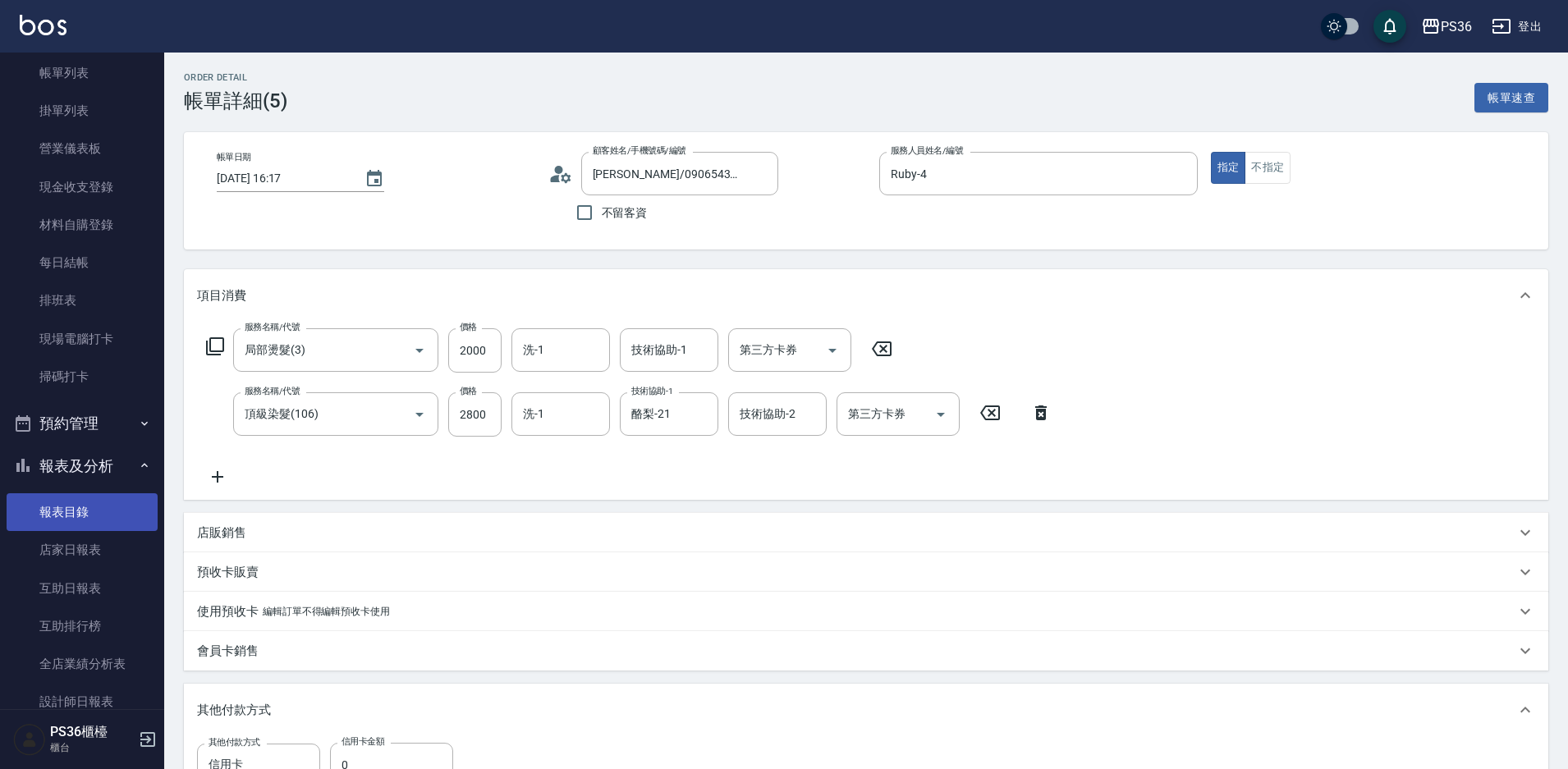
scroll to position [246, 0]
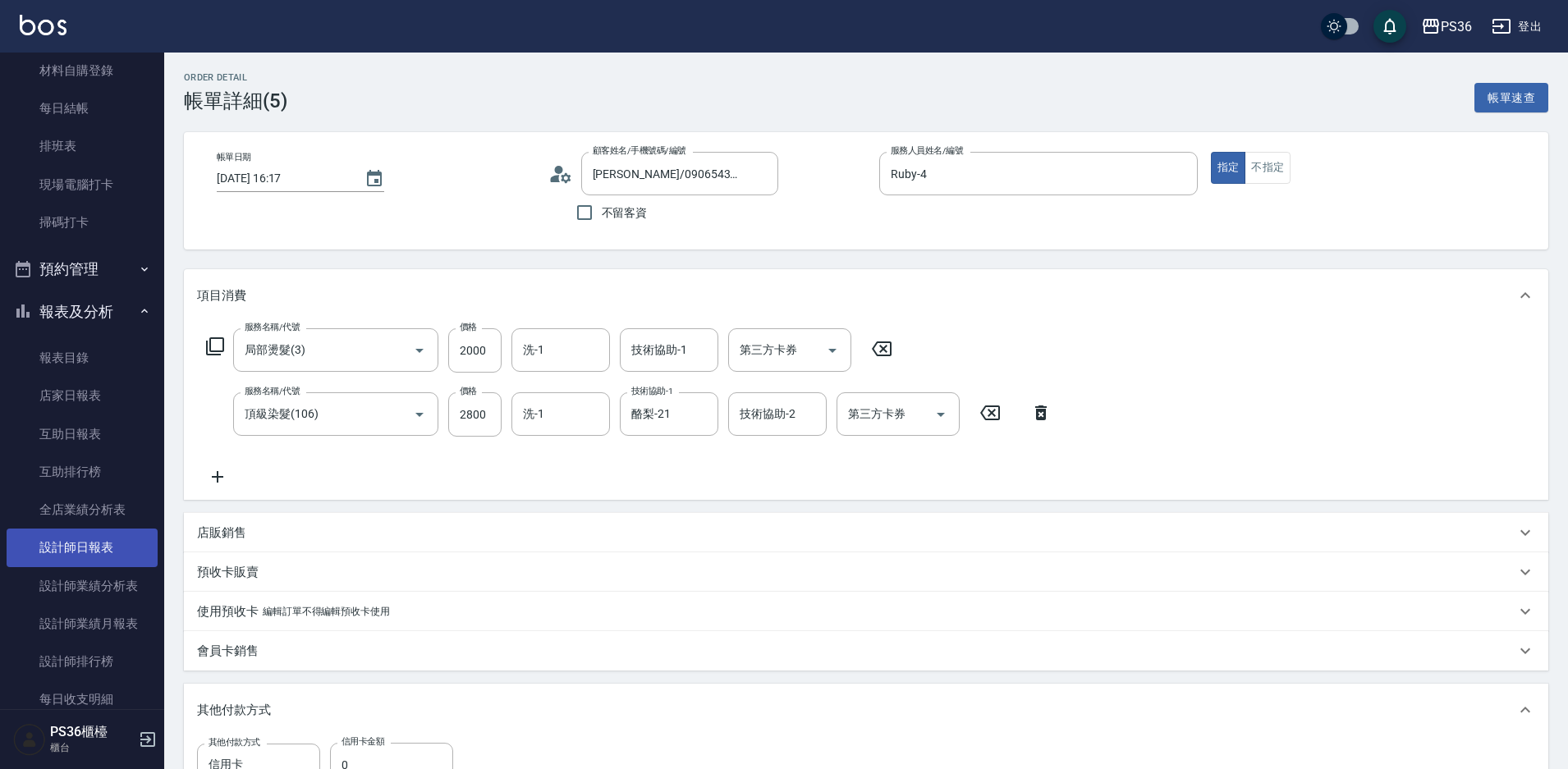
click at [111, 555] on link "設計師日報表" at bounding box center [82, 547] width 151 height 37
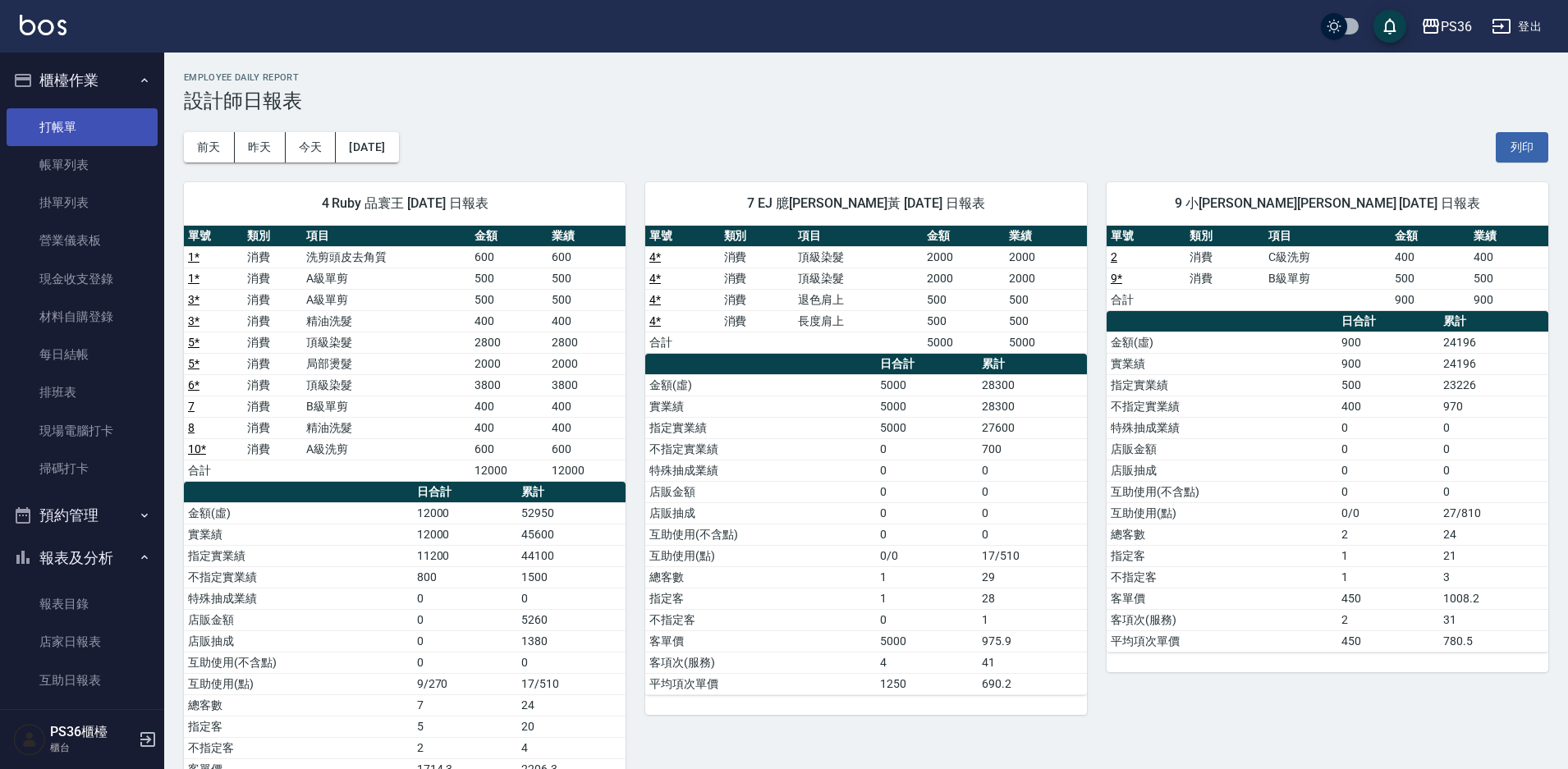
click at [97, 117] on link "打帳單" at bounding box center [82, 127] width 151 height 37
